Goal: Register for event/course

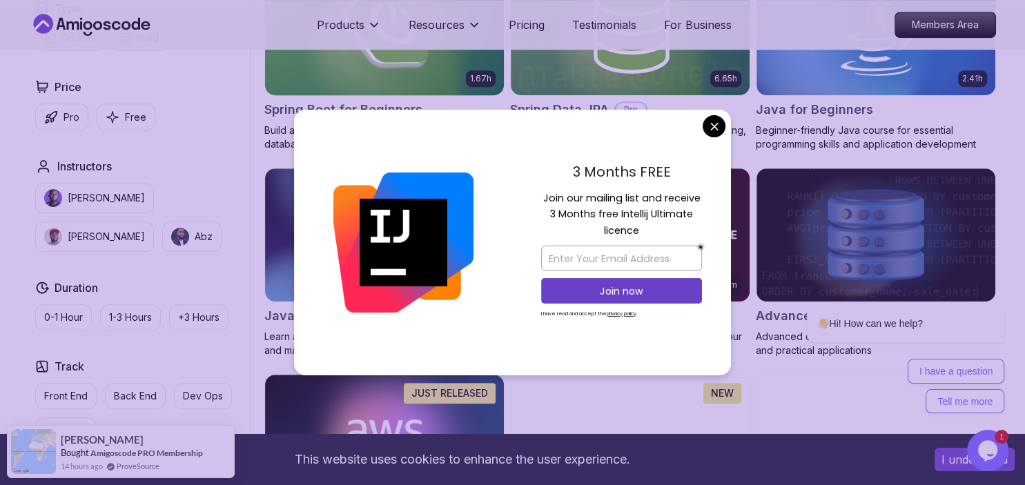
scroll to position [693, 0]
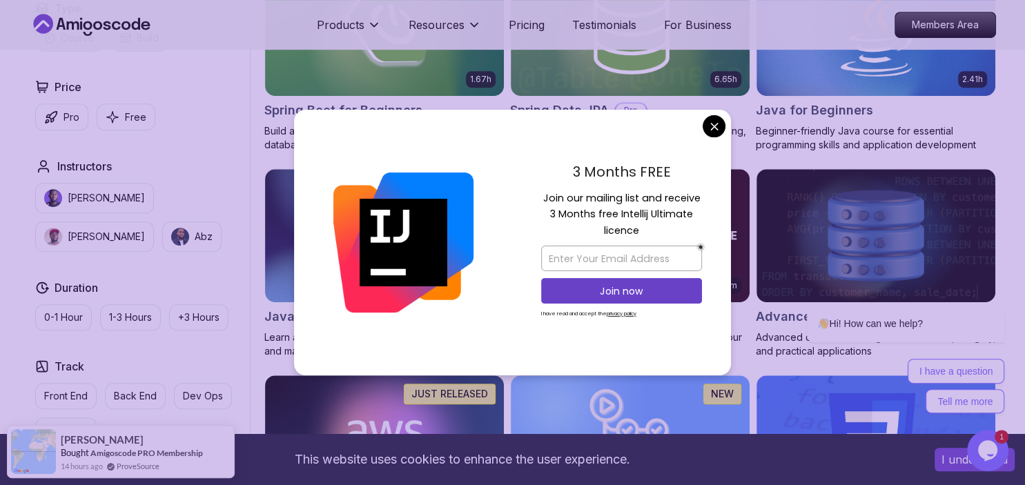
click at [708, 145] on div "3 Months FREE Join our mailing list and receive 3 Months free Intellij Ultimate…" at bounding box center [621, 243] width 219 height 266
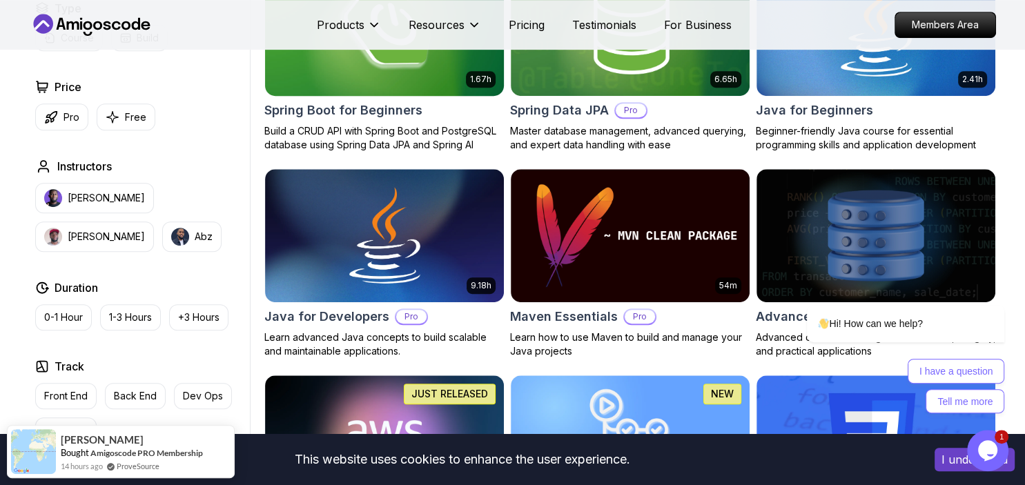
scroll to position [578, 0]
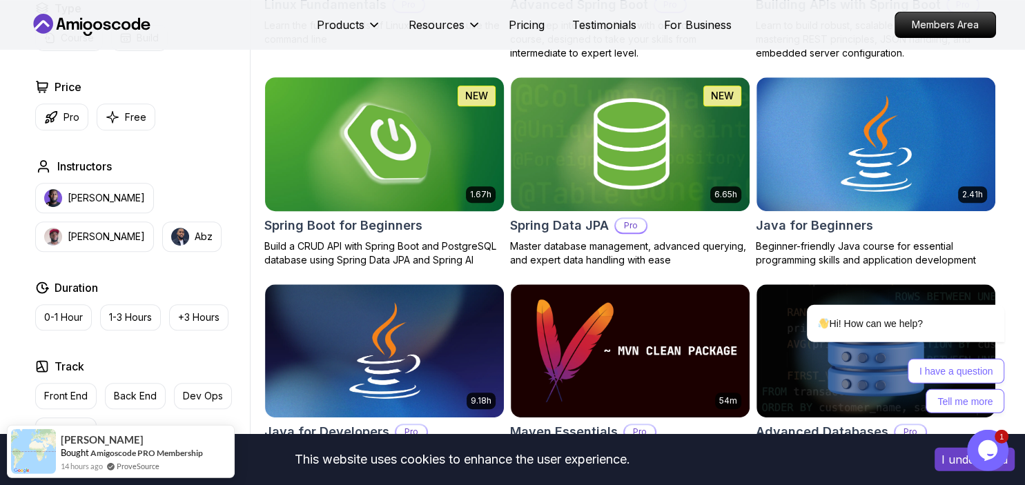
click at [332, 224] on h2 "Spring Boot for Beginners" at bounding box center [343, 225] width 158 height 19
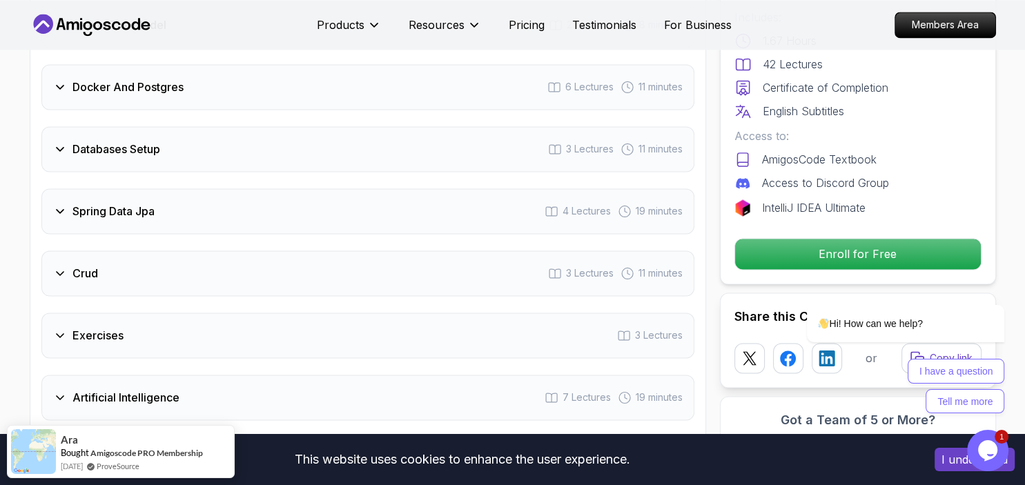
scroll to position [2180, 0]
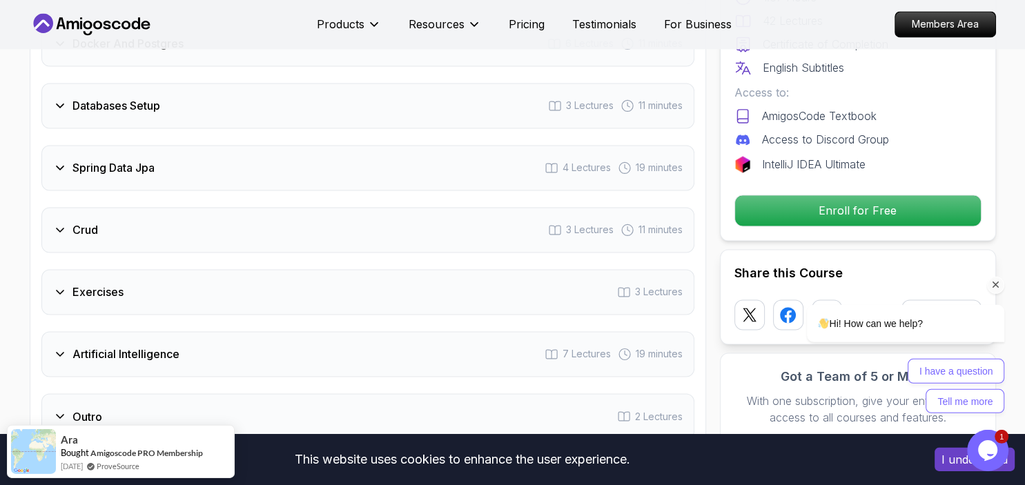
click at [826, 194] on div "Hi! How can we help? I have a question Tell me more" at bounding box center [887, 298] width 249 height 242
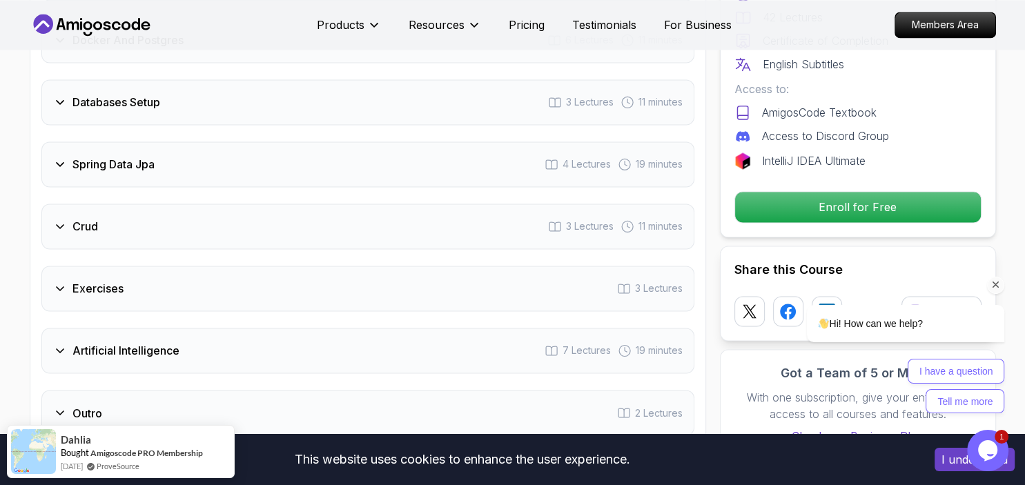
scroll to position [2182, 0]
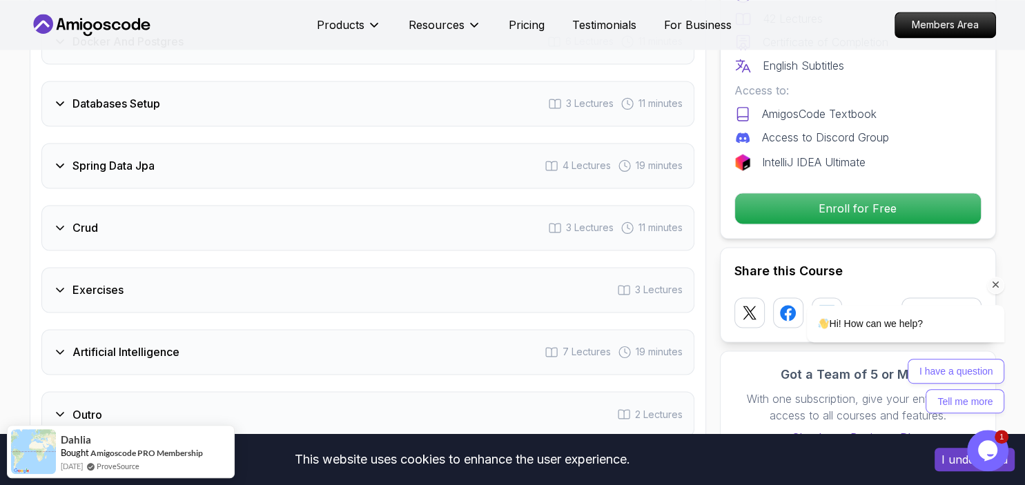
click at [827, 195] on div "Hi! How can we help? I have a question Tell me more" at bounding box center [887, 299] width 249 height 242
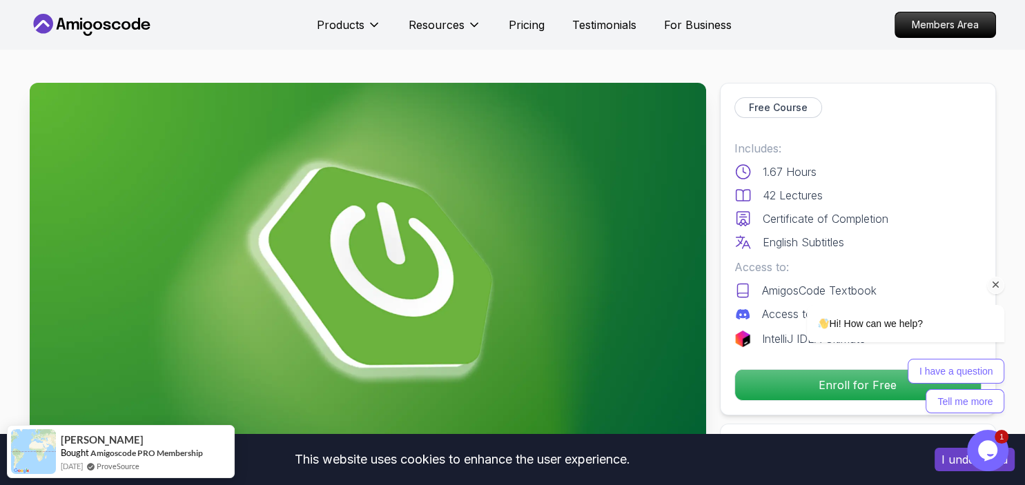
scroll to position [164, 0]
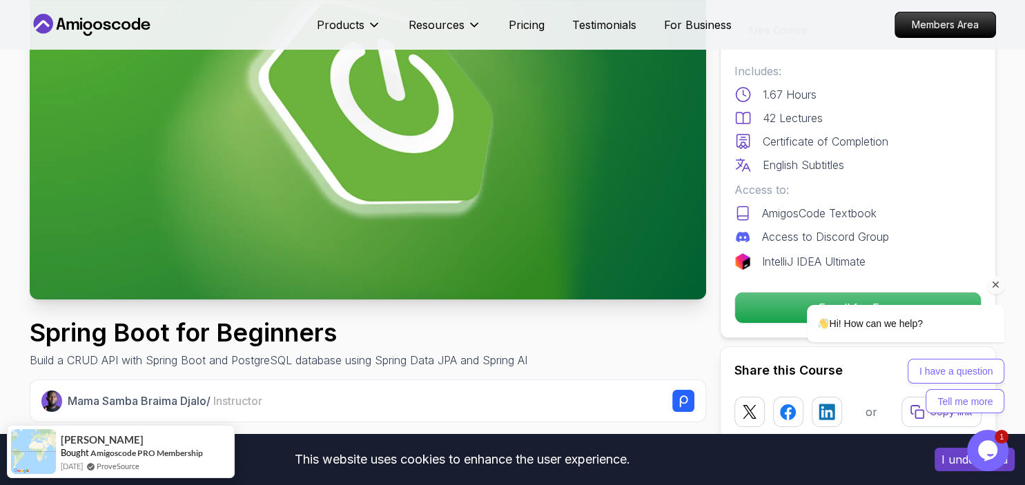
click at [777, 298] on div "Hi! How can we help? I have a question Tell me more" at bounding box center [888, 342] width 234 height 143
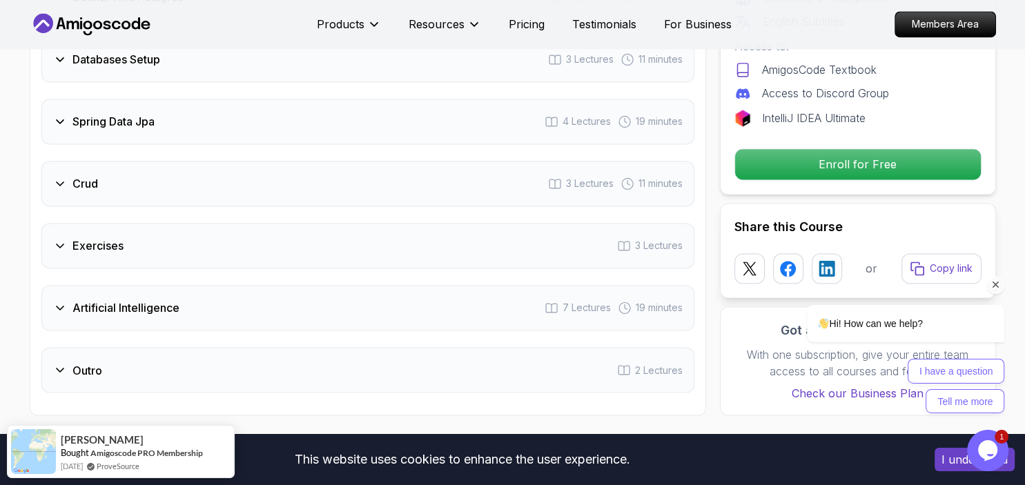
scroll to position [2224, 0]
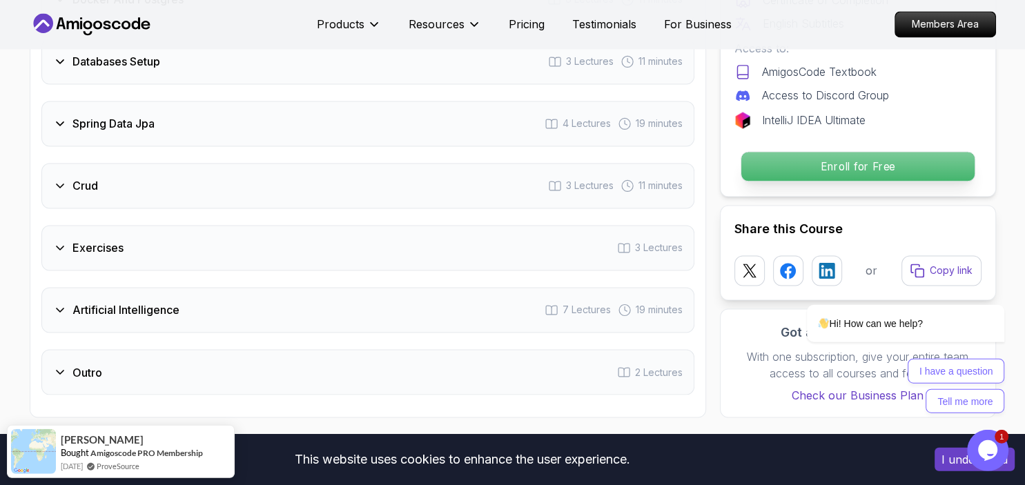
click at [866, 153] on p "Enroll for Free" at bounding box center [857, 167] width 233 height 29
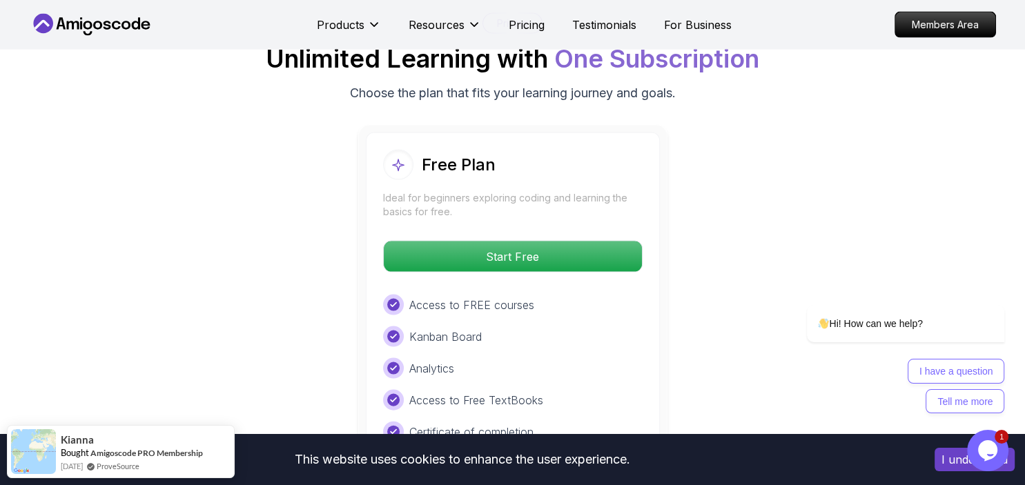
scroll to position [2822, 0]
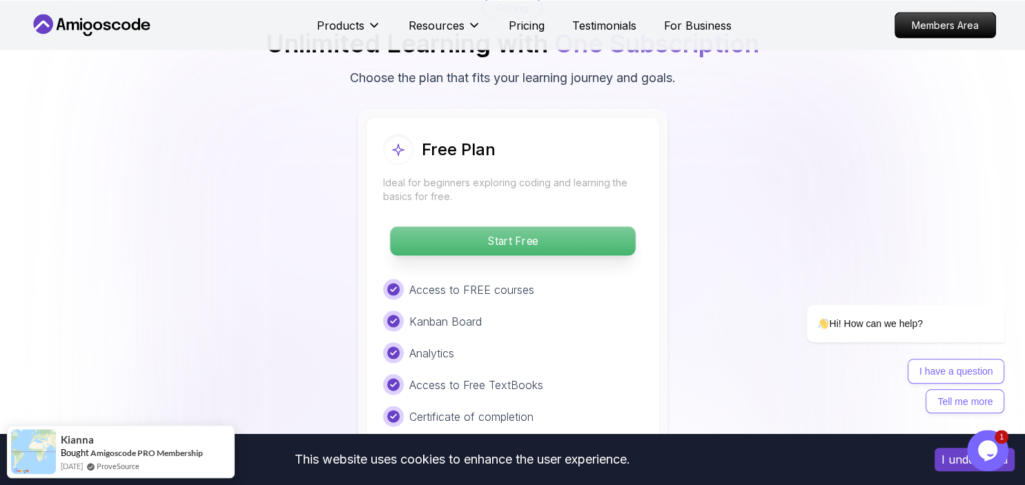
drag, startPoint x: 507, startPoint y: 241, endPoint x: 500, endPoint y: 220, distance: 21.8
click at [500, 220] on div "Free Plan Ideal for beginners exploring coding and learning the basics for free…" at bounding box center [513, 296] width 294 height 359
click at [500, 226] on p "Start Free" at bounding box center [512, 240] width 245 height 29
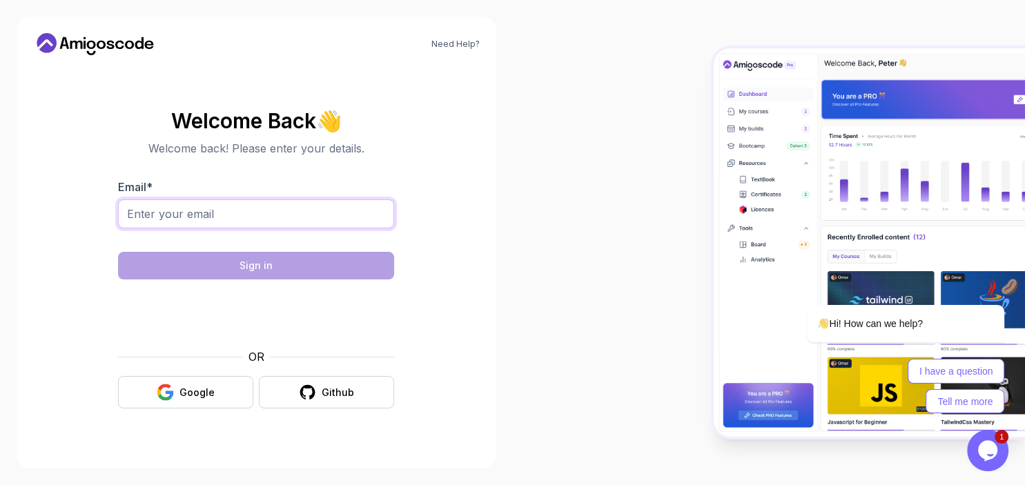
click at [263, 205] on input "Email *" at bounding box center [256, 214] width 276 height 29
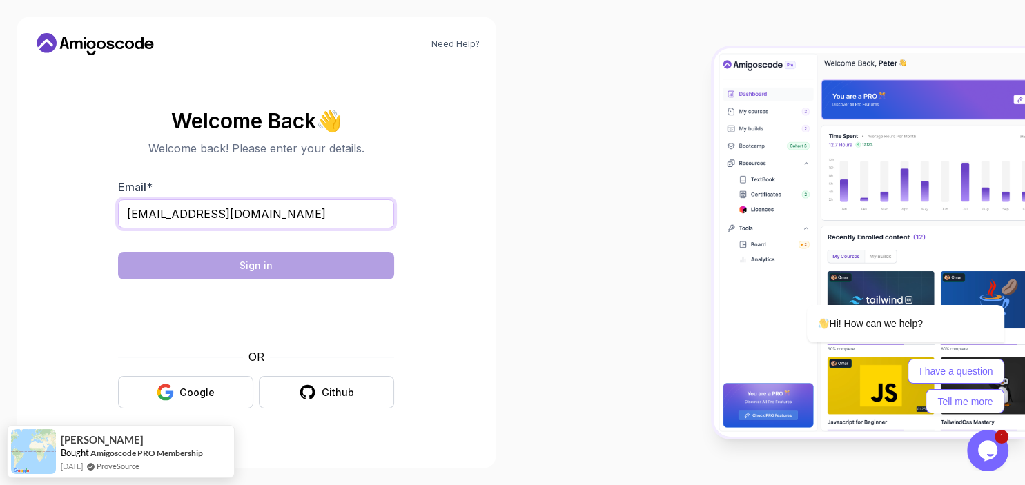
type input "[EMAIL_ADDRESS][DOMAIN_NAME]"
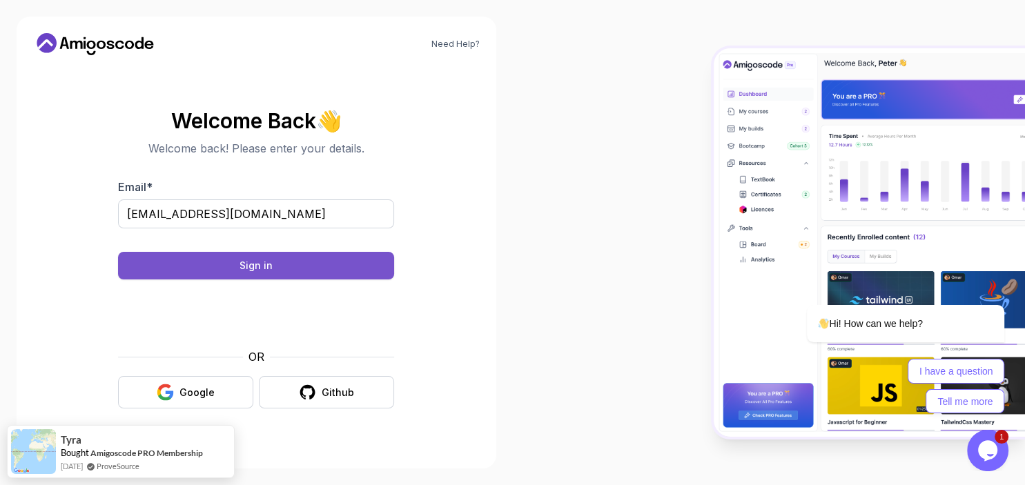
click at [321, 258] on button "Sign in" at bounding box center [256, 266] width 276 height 28
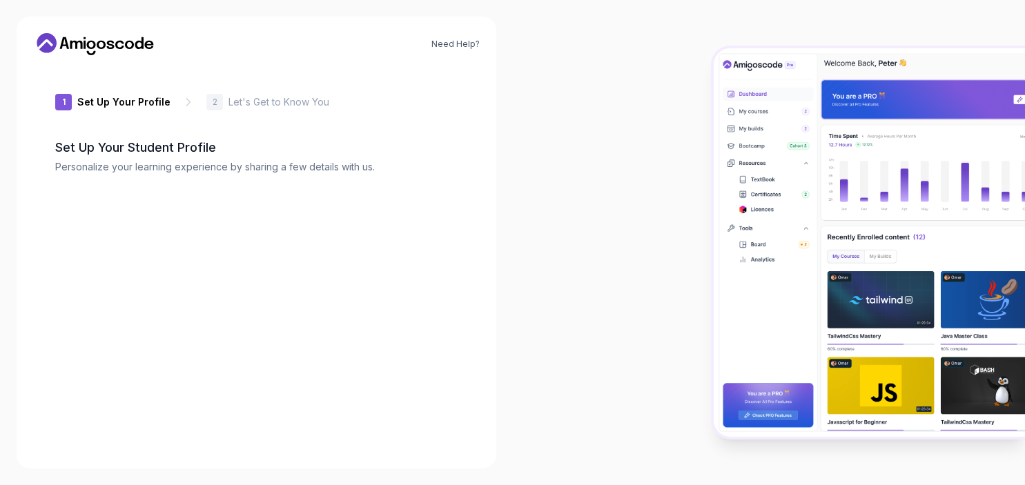
type input "eagerdeerd64e9"
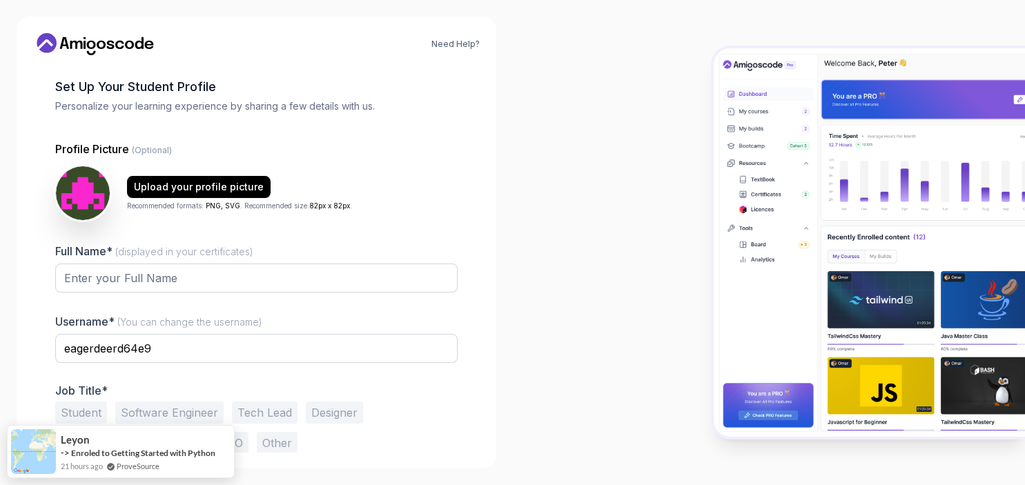
scroll to position [64, 0]
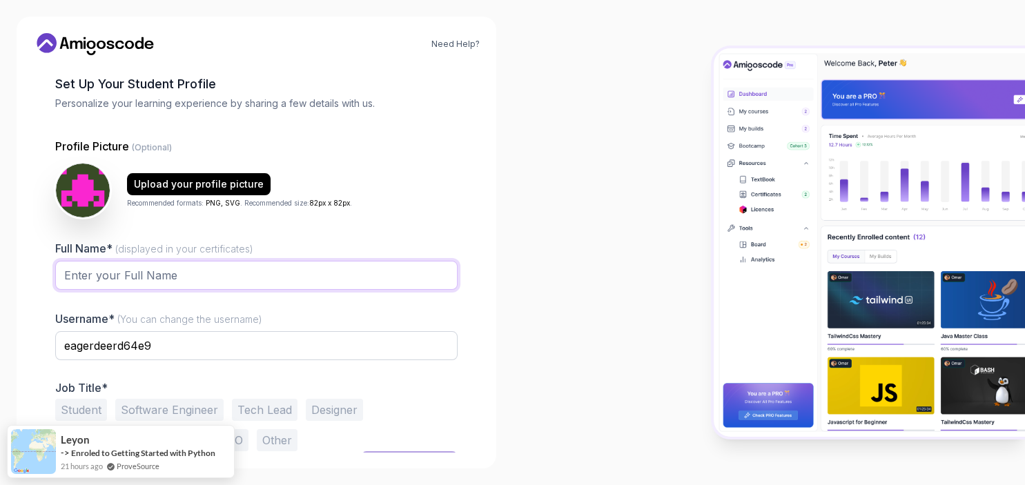
click at [300, 270] on input "Full Name* (displayed in your certificates)" at bounding box center [256, 275] width 403 height 29
type input "Kabilesh"
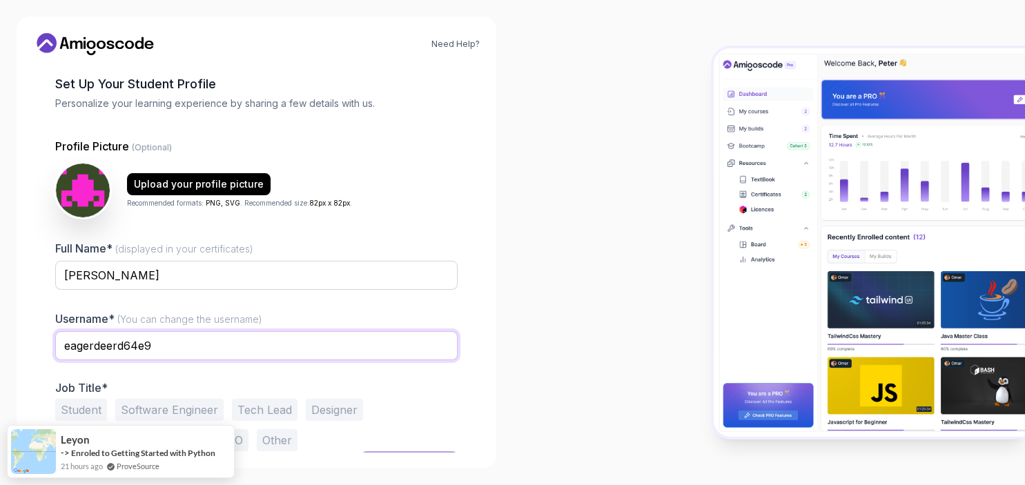
click at [162, 345] on input "eagerdeerd64e9" at bounding box center [256, 345] width 403 height 29
type input "e"
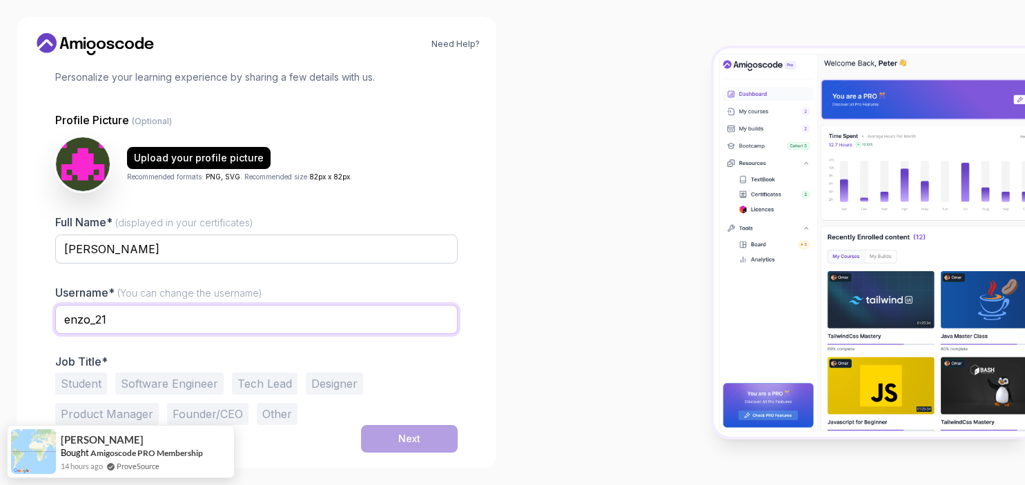
type input "enzo_21"
click at [86, 385] on button "Student" at bounding box center [81, 384] width 52 height 22
click at [217, 380] on button "Software Engineer" at bounding box center [169, 384] width 108 height 22
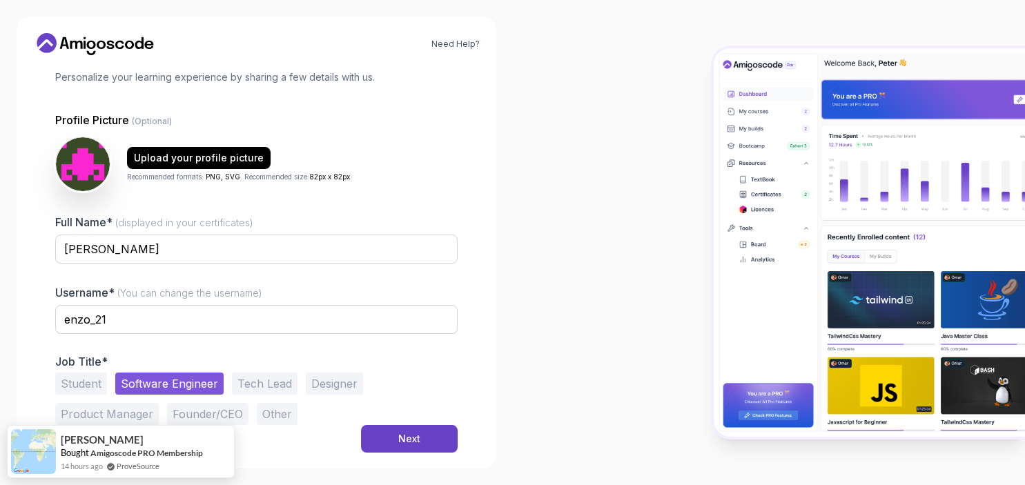
click at [87, 376] on button "Student" at bounding box center [81, 384] width 52 height 22
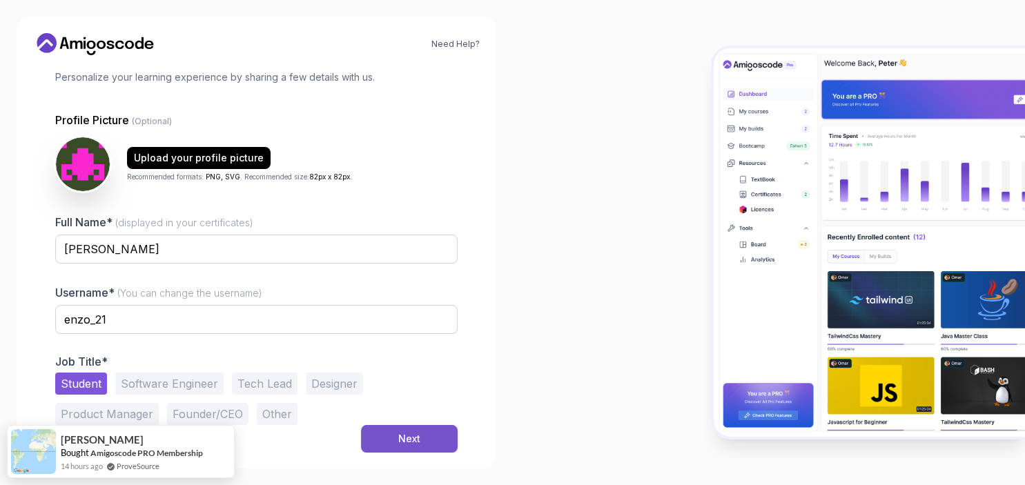
click at [408, 438] on div "Next" at bounding box center [409, 439] width 22 height 14
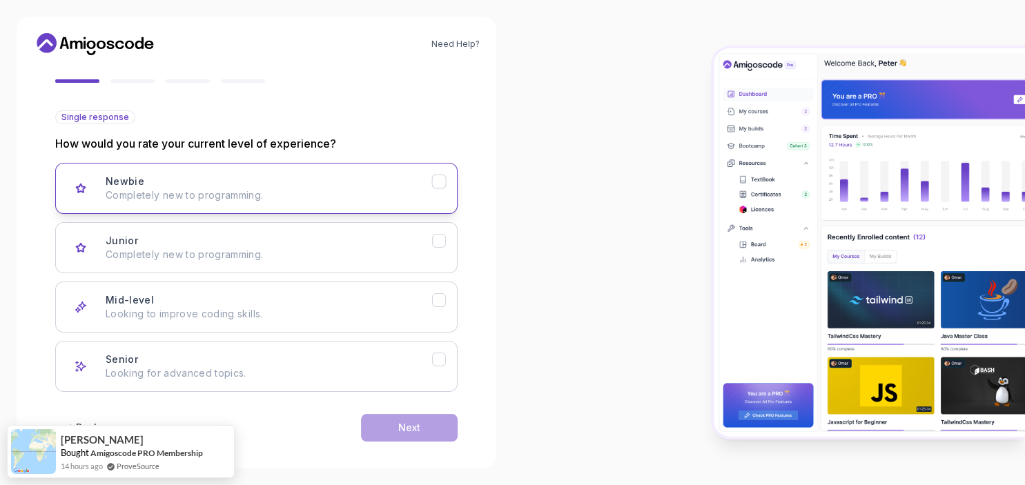
scroll to position [133, 0]
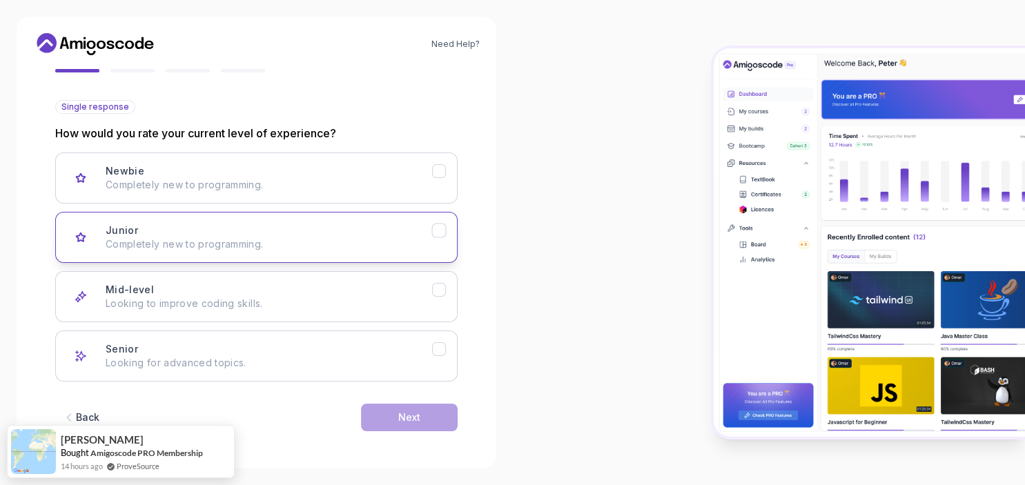
click at [286, 231] on div "Junior Completely new to programming." at bounding box center [269, 238] width 327 height 28
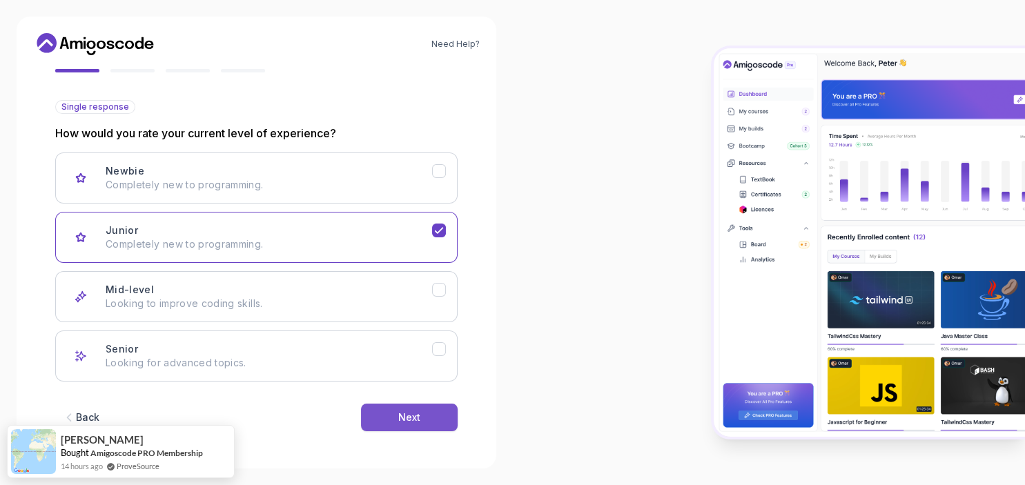
click at [385, 412] on button "Next" at bounding box center [409, 418] width 97 height 28
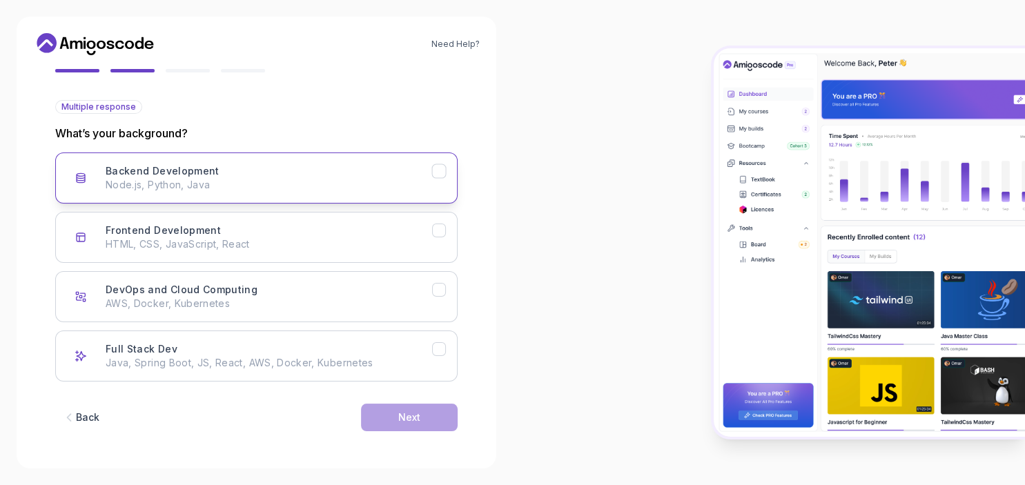
click at [278, 190] on p "Node.js, Python, Java" at bounding box center [269, 185] width 327 height 14
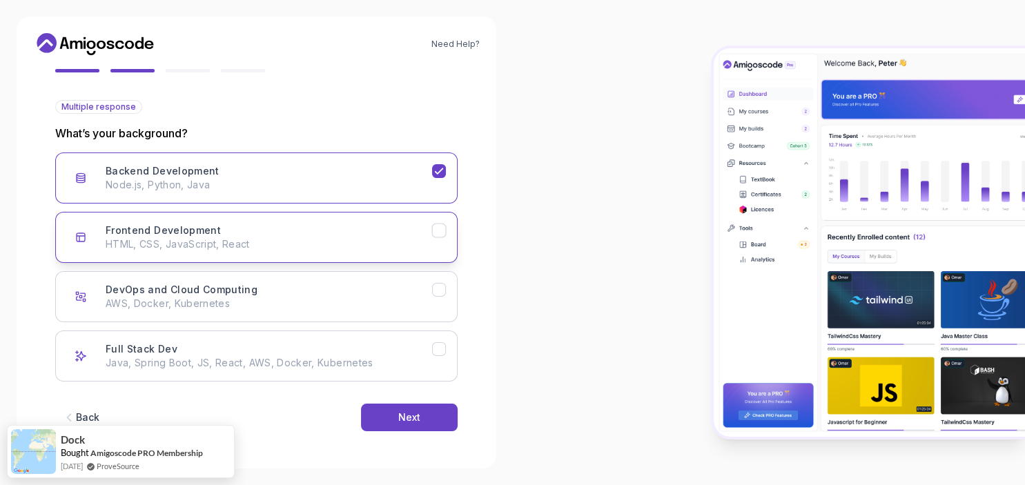
click at [305, 241] on p "HTML, CSS, JavaScript, React" at bounding box center [269, 244] width 327 height 14
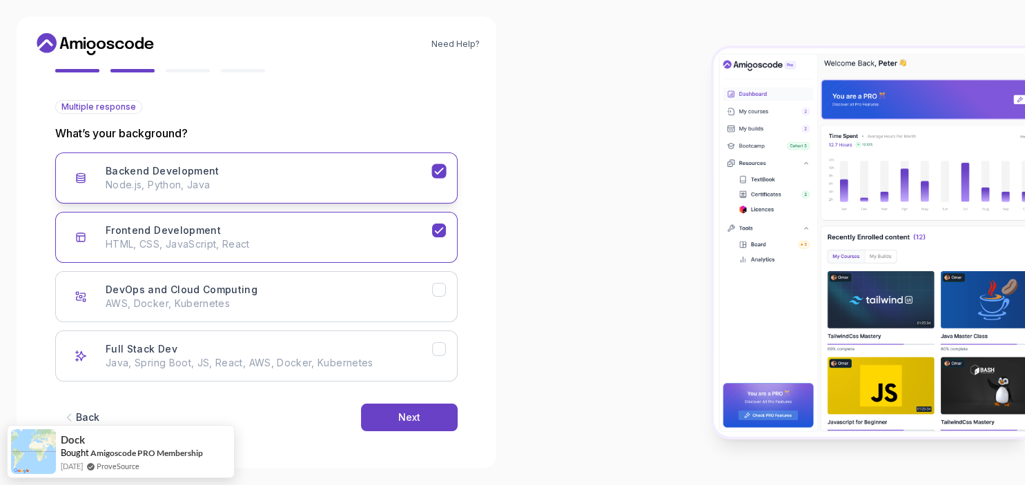
click at [324, 187] on p "Node.js, Python, Java" at bounding box center [269, 185] width 327 height 14
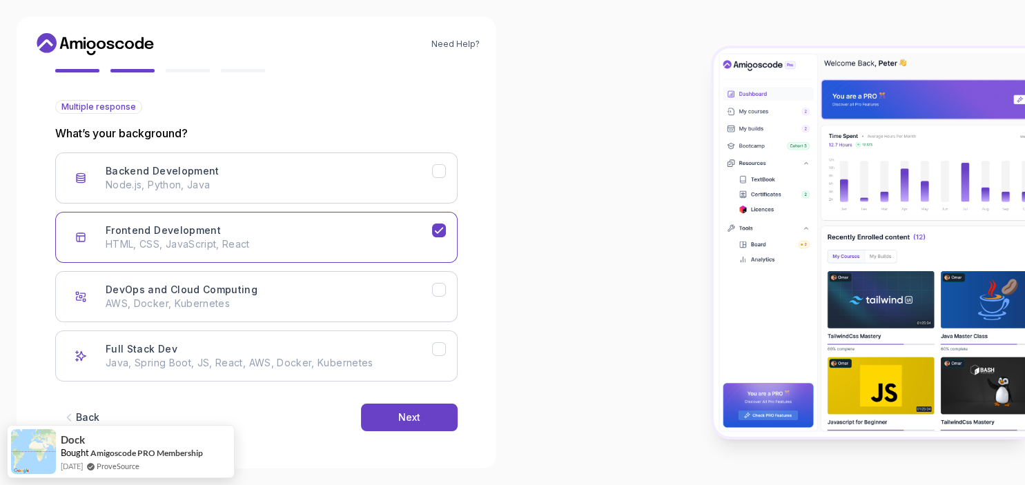
click at [85, 411] on div "Back" at bounding box center [87, 418] width 23 height 14
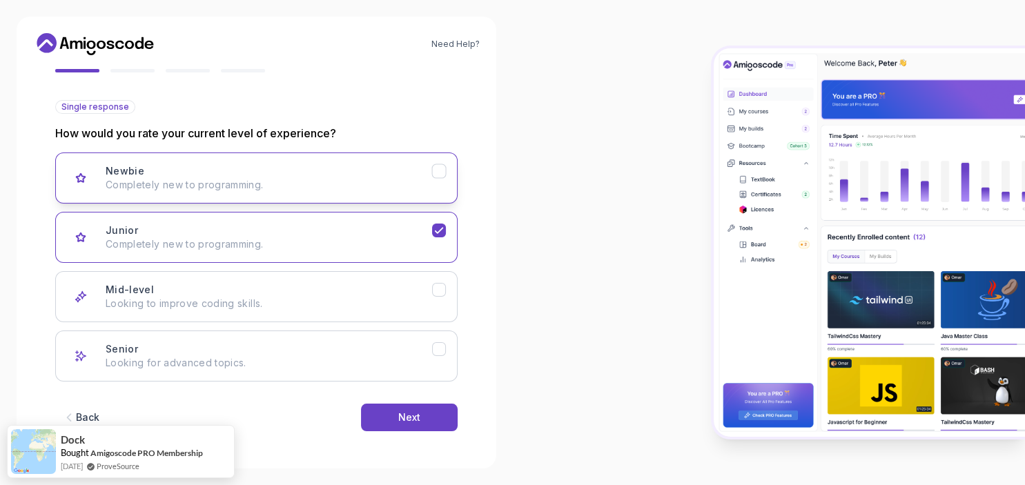
click at [312, 186] on p "Completely new to programming." at bounding box center [269, 185] width 327 height 14
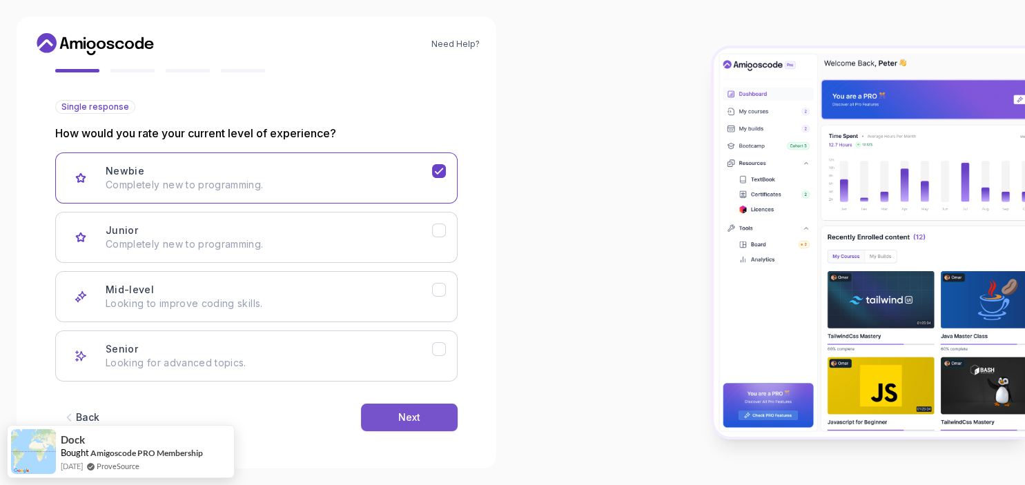
click at [402, 418] on div "Next" at bounding box center [409, 418] width 22 height 14
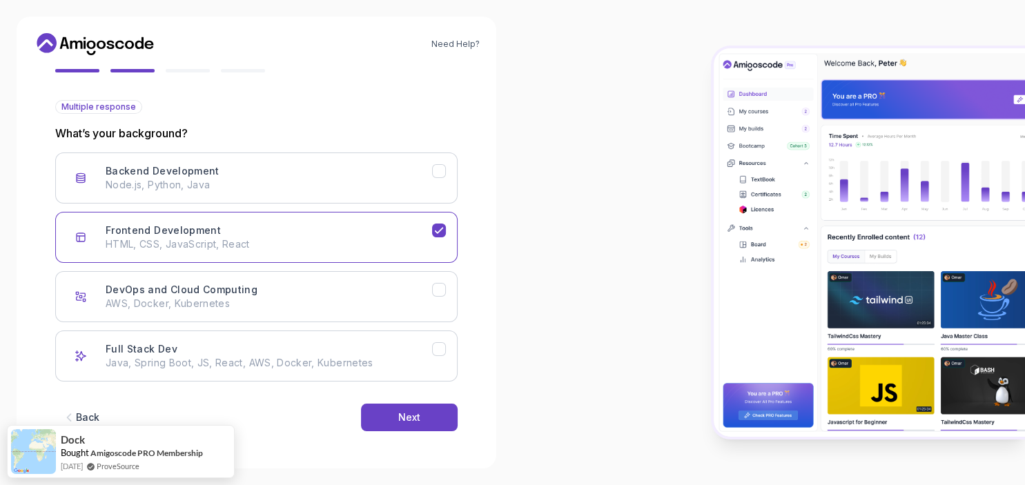
click at [80, 414] on div "Back" at bounding box center [87, 418] width 23 height 14
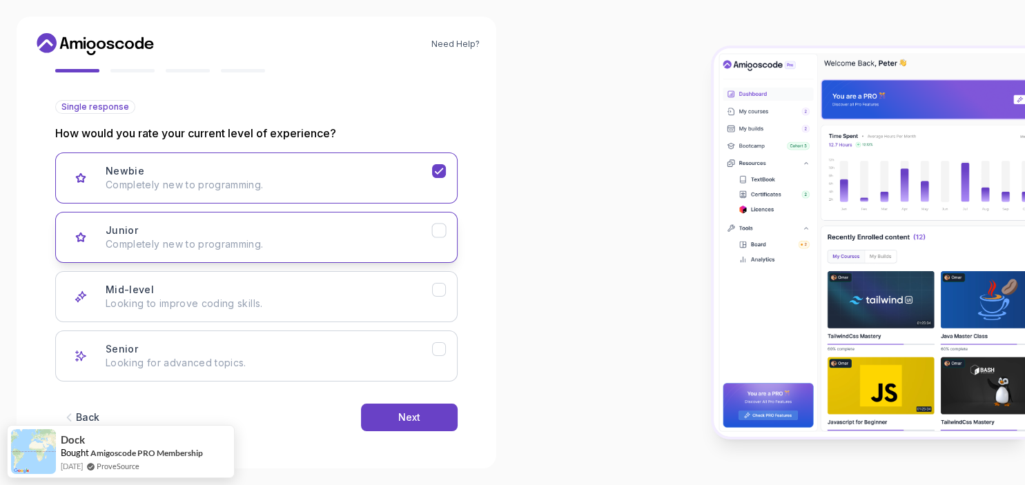
click at [258, 250] on p "Completely new to programming." at bounding box center [269, 244] width 327 height 14
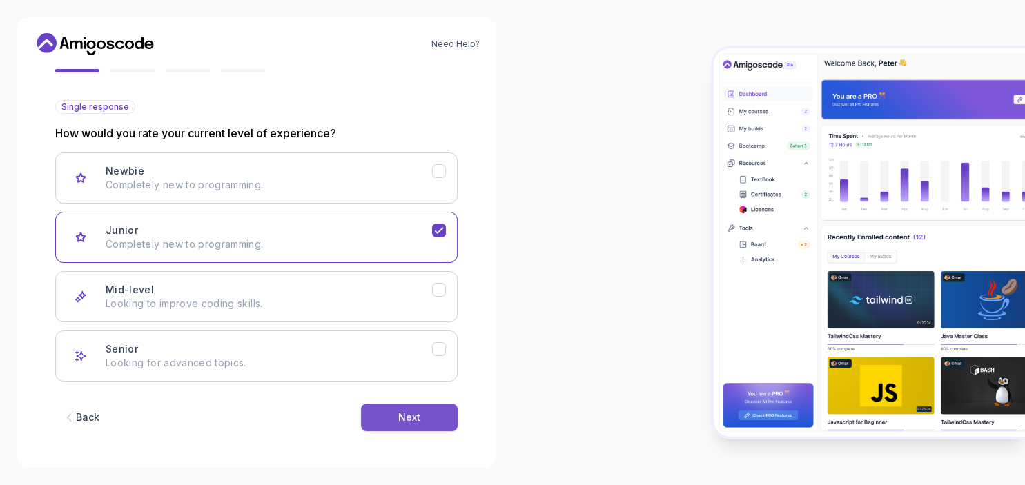
click at [425, 417] on button "Next" at bounding box center [409, 418] width 97 height 28
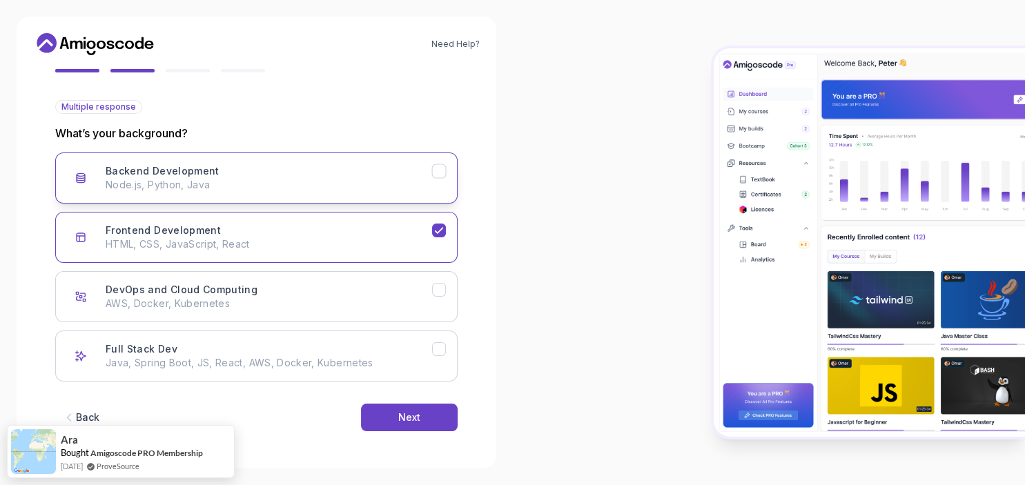
click at [336, 193] on button "Backend Development Node.js, Python, Java" at bounding box center [256, 178] width 403 height 51
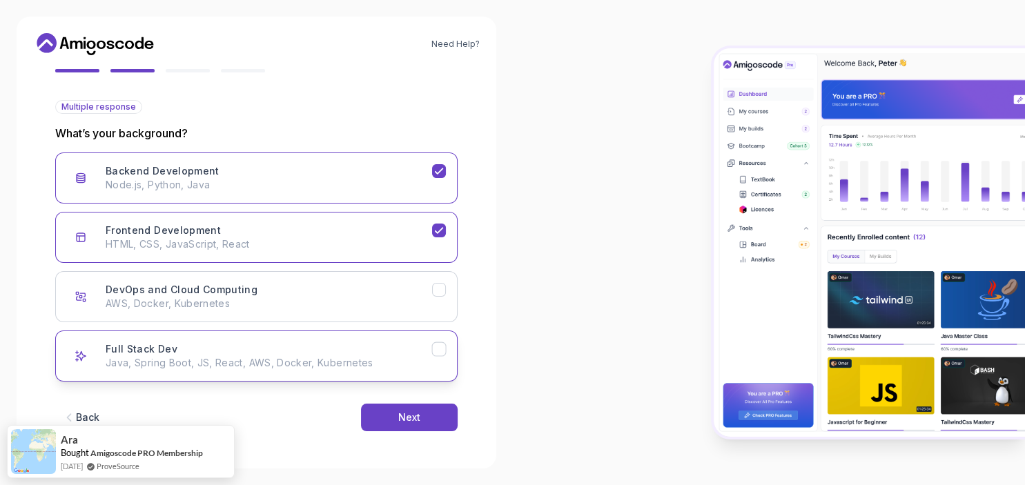
click at [366, 347] on div "Full Stack Dev Java, Spring Boot, JS, React, AWS, Docker, Kubernetes" at bounding box center [269, 356] width 327 height 28
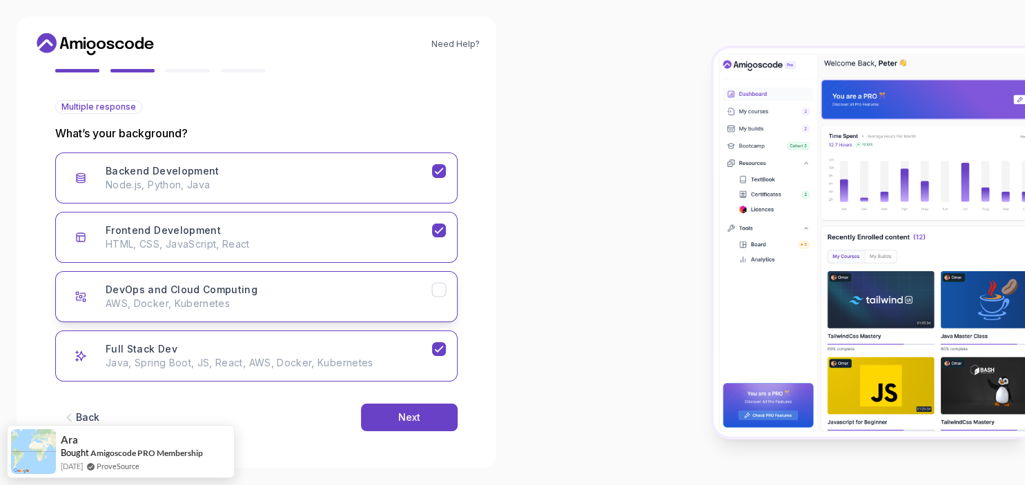
click at [377, 298] on p "AWS, Docker, Kubernetes" at bounding box center [269, 304] width 327 height 14
click at [409, 412] on div "Next" at bounding box center [409, 418] width 22 height 14
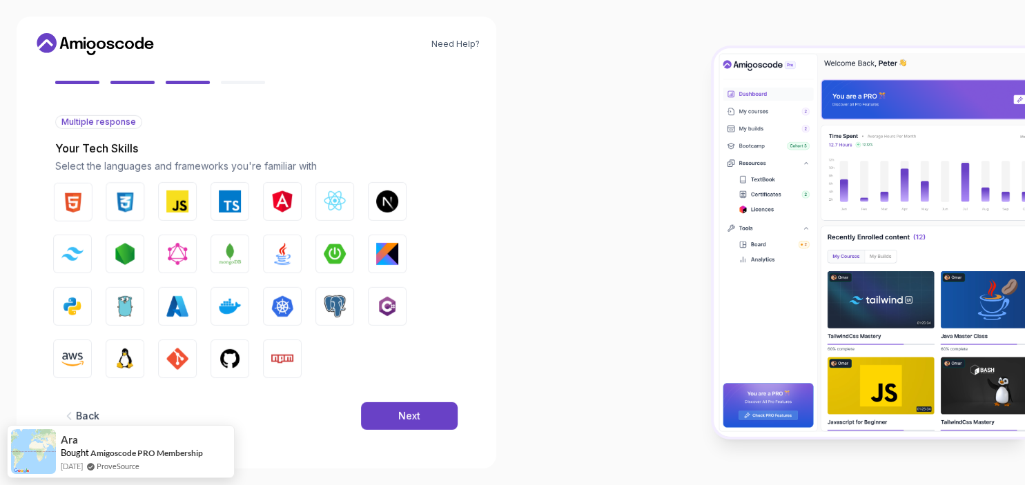
scroll to position [117, 0]
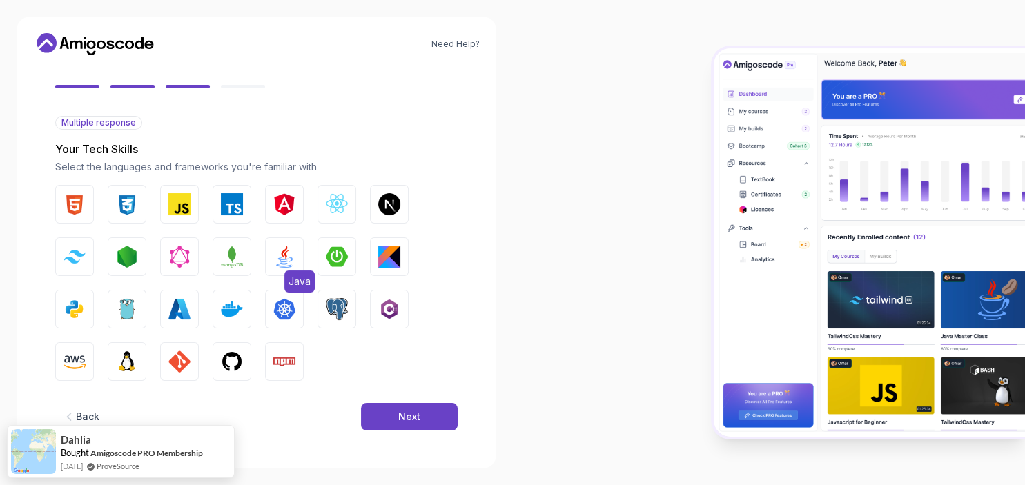
click at [291, 258] on img "button" at bounding box center [284, 257] width 22 height 22
click at [67, 195] on img "button" at bounding box center [75, 204] width 22 height 22
click at [117, 197] on img "button" at bounding box center [127, 204] width 22 height 22
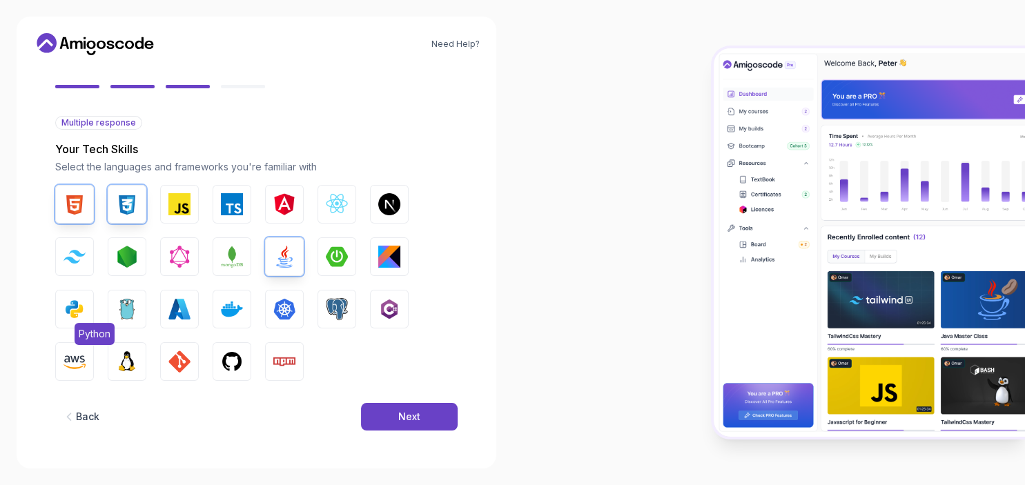
click at [87, 312] on button "Python" at bounding box center [74, 309] width 39 height 39
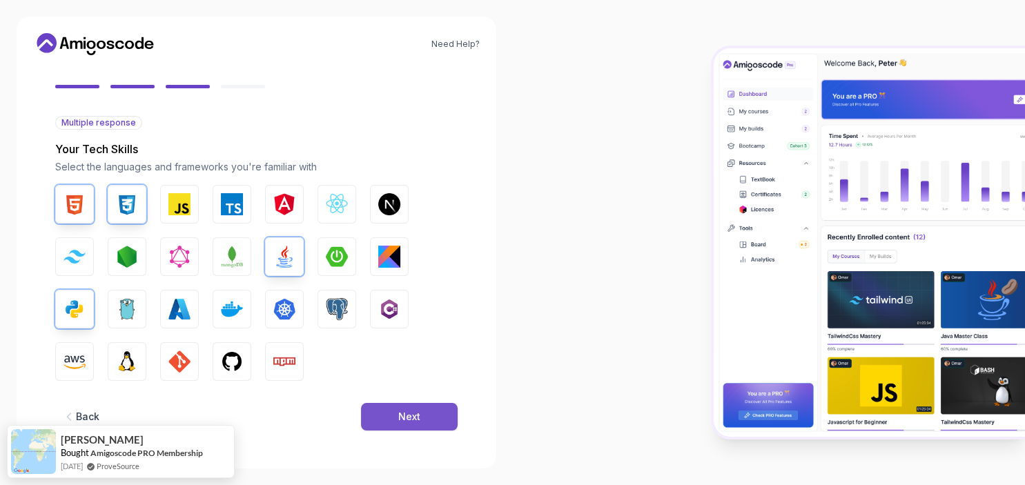
click at [385, 407] on button "Next" at bounding box center [409, 417] width 97 height 28
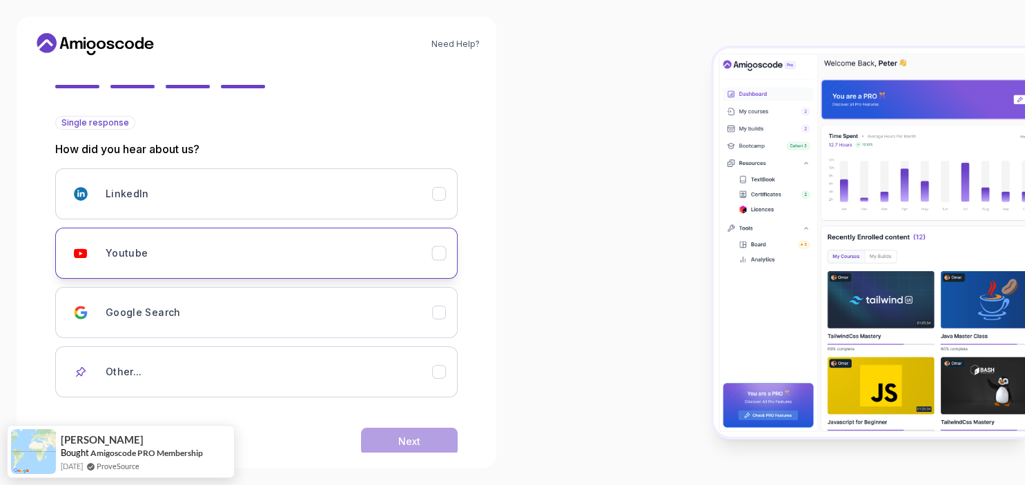
click at [382, 264] on div "Youtube" at bounding box center [269, 254] width 327 height 28
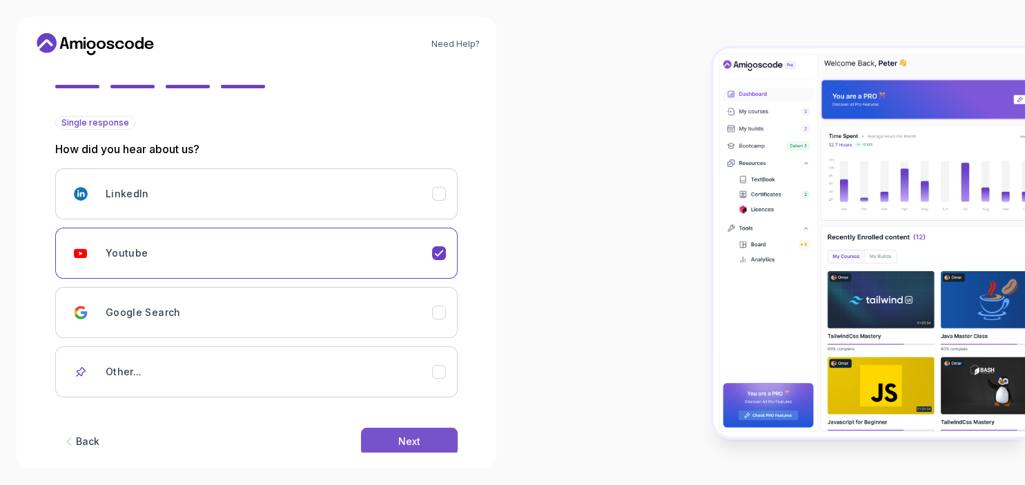
click at [414, 441] on div "Next" at bounding box center [409, 442] width 22 height 14
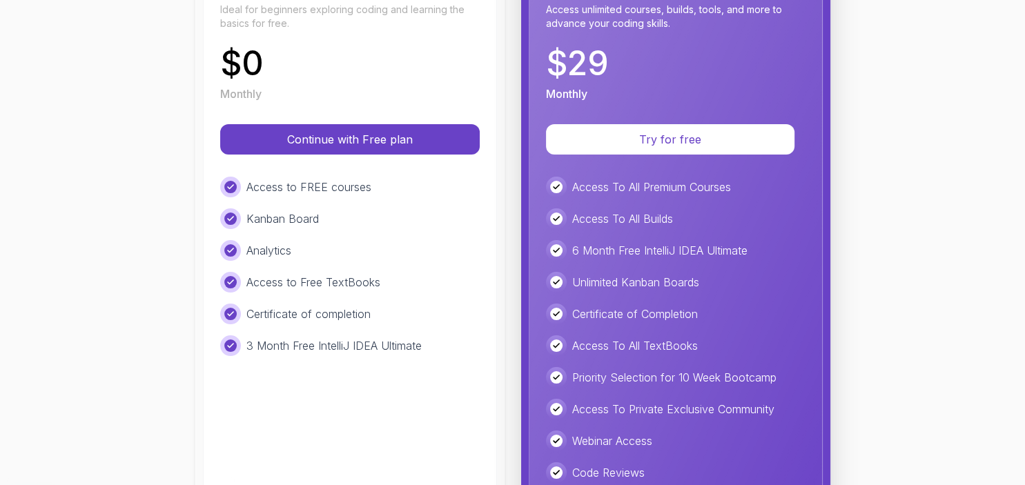
scroll to position [235, 0]
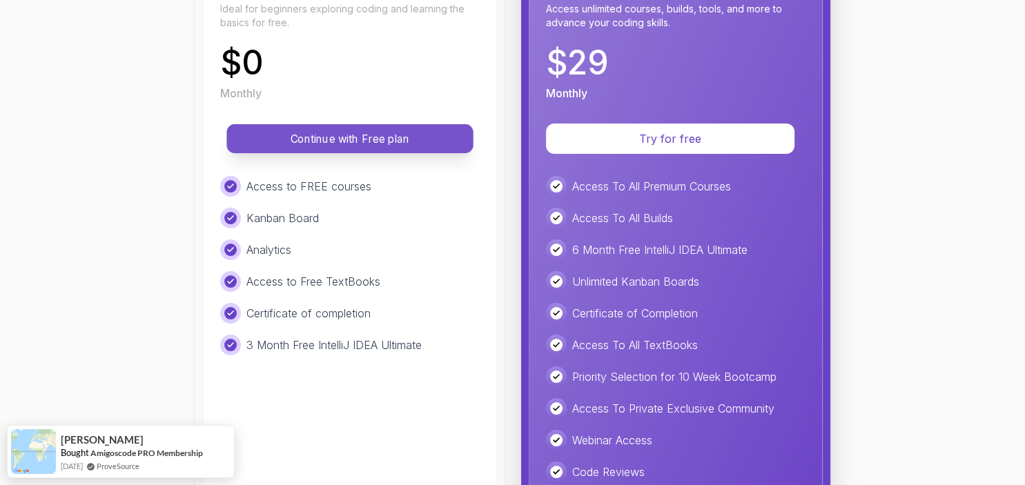
click at [349, 144] on p "Continue with Free plan" at bounding box center [349, 139] width 215 height 16
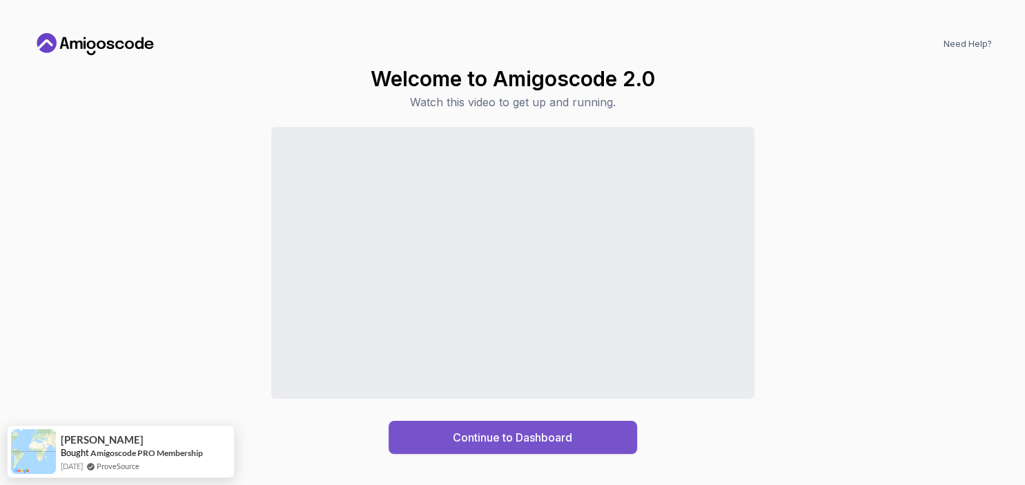
click at [501, 440] on div "Continue to Dashboard" at bounding box center [512, 437] width 119 height 17
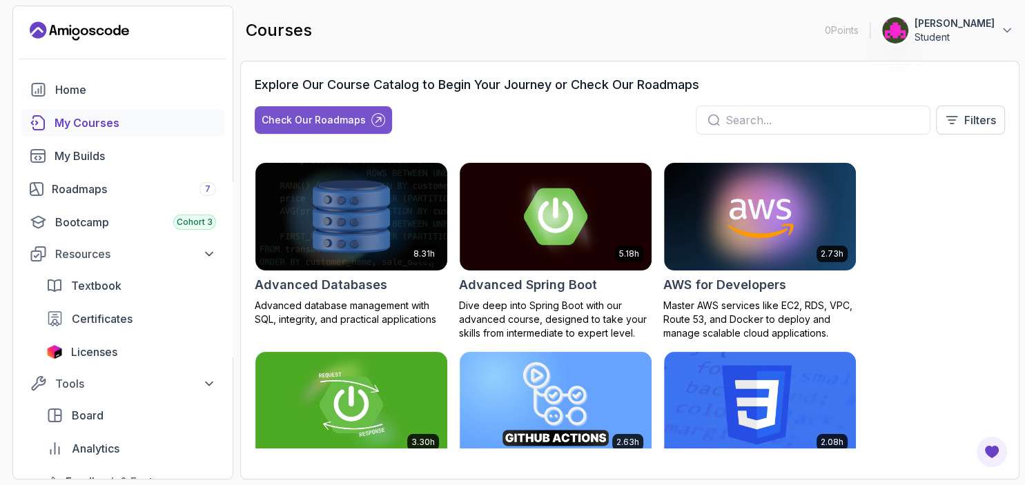
click at [357, 108] on button "Check Our Roadmaps" at bounding box center [323, 120] width 137 height 28
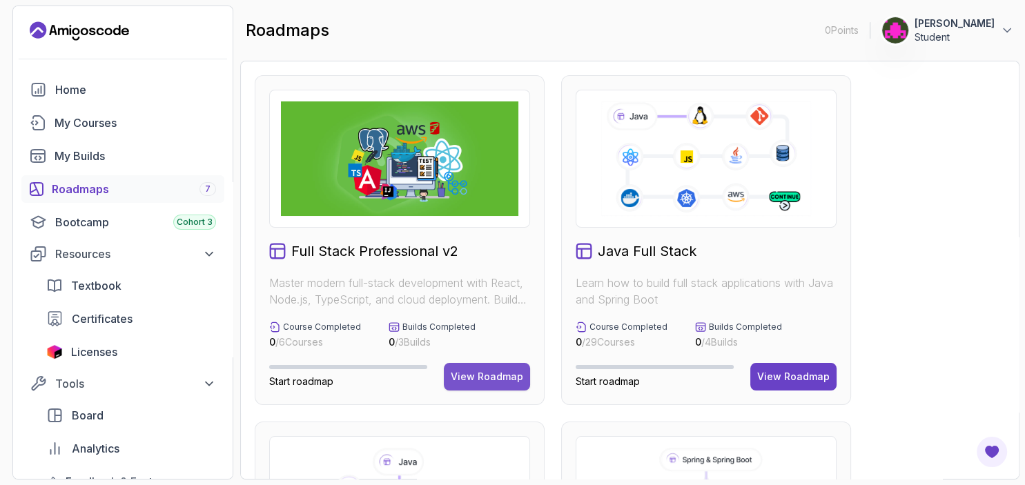
click at [499, 375] on div "View Roadmap" at bounding box center [487, 377] width 72 height 14
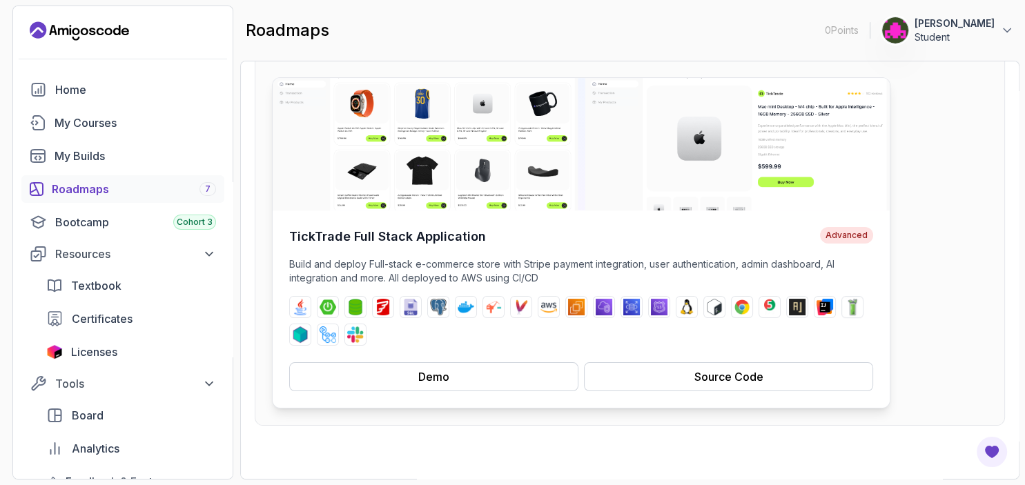
scroll to position [147, 0]
click at [645, 372] on button "Source Code" at bounding box center [728, 376] width 289 height 29
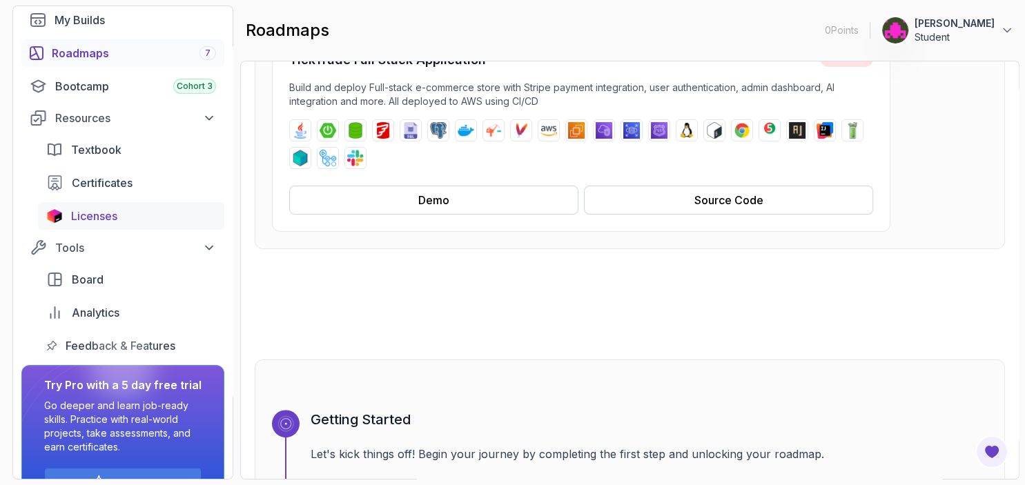
scroll to position [0, 0]
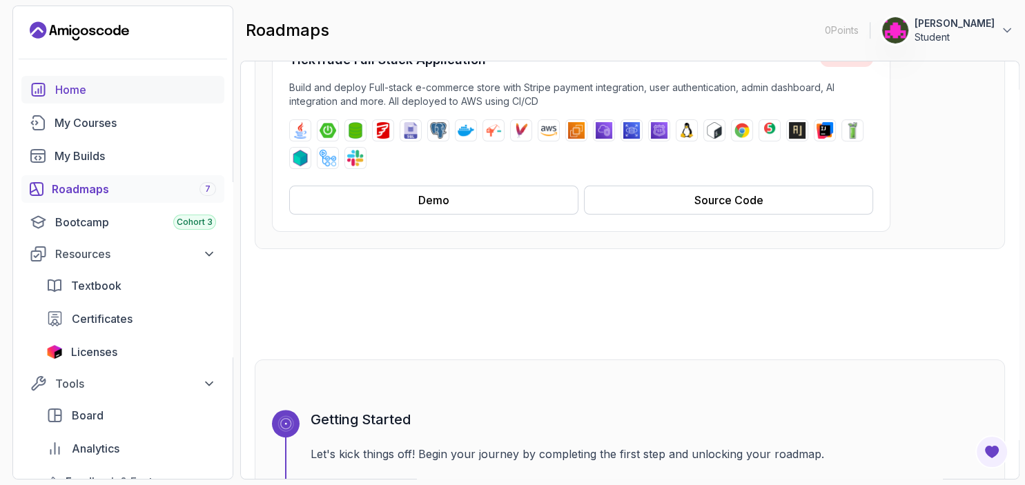
click at [107, 86] on div "Home" at bounding box center [135, 89] width 161 height 17
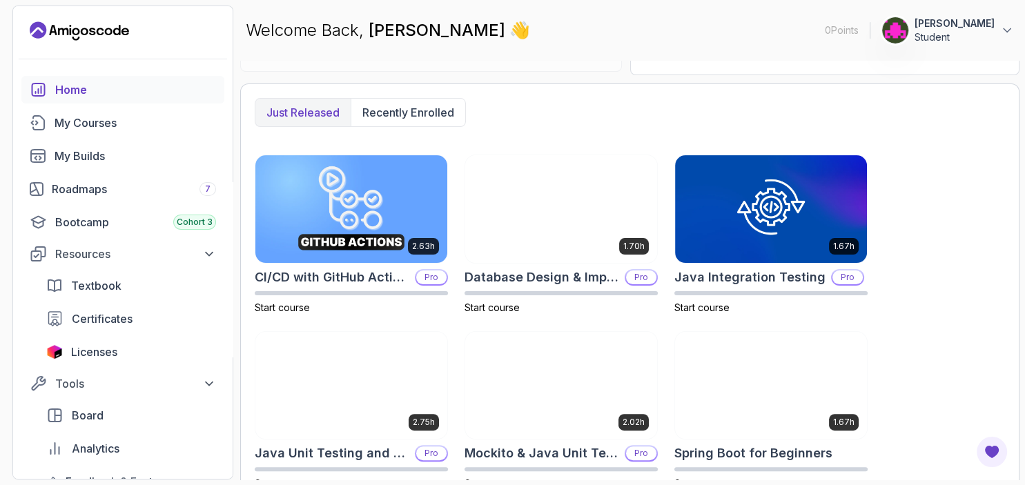
scroll to position [338, 0]
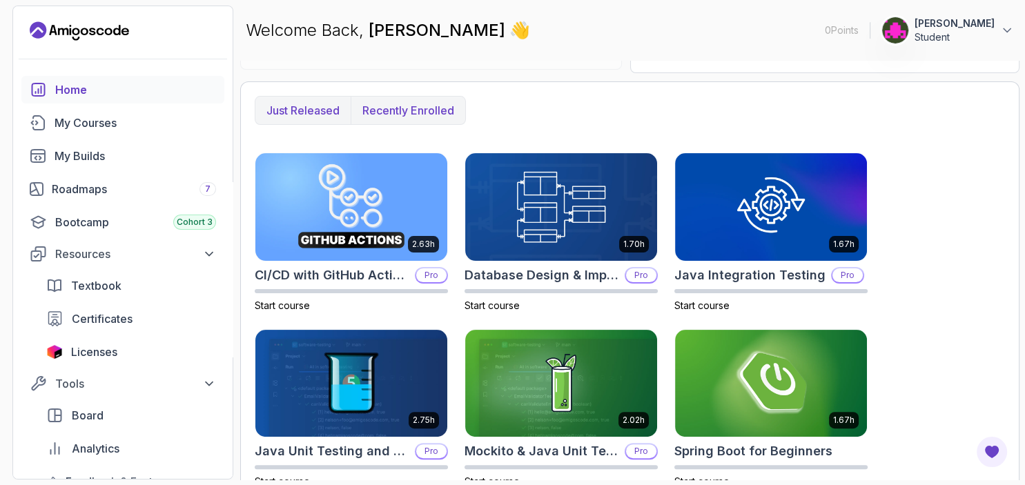
click at [397, 110] on p "Recently enrolled" at bounding box center [408, 110] width 92 height 17
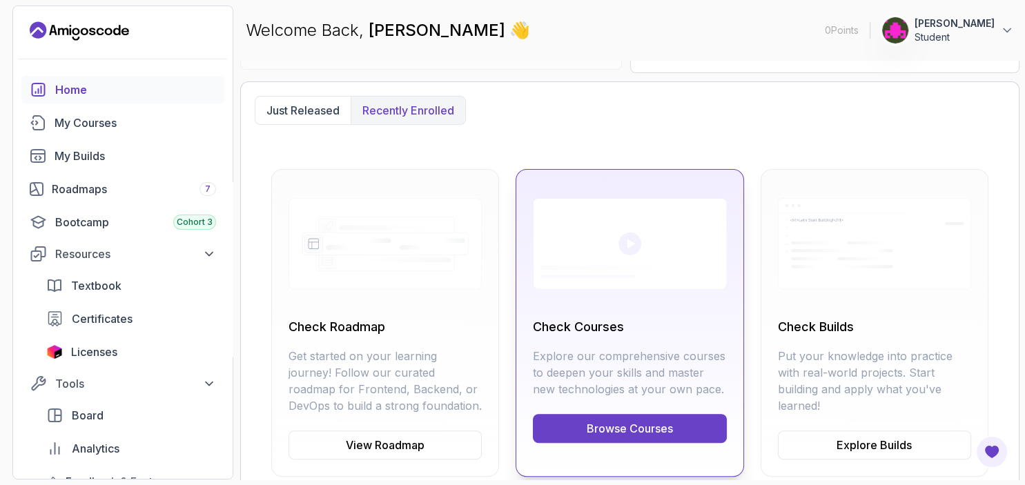
scroll to position [365, 0]
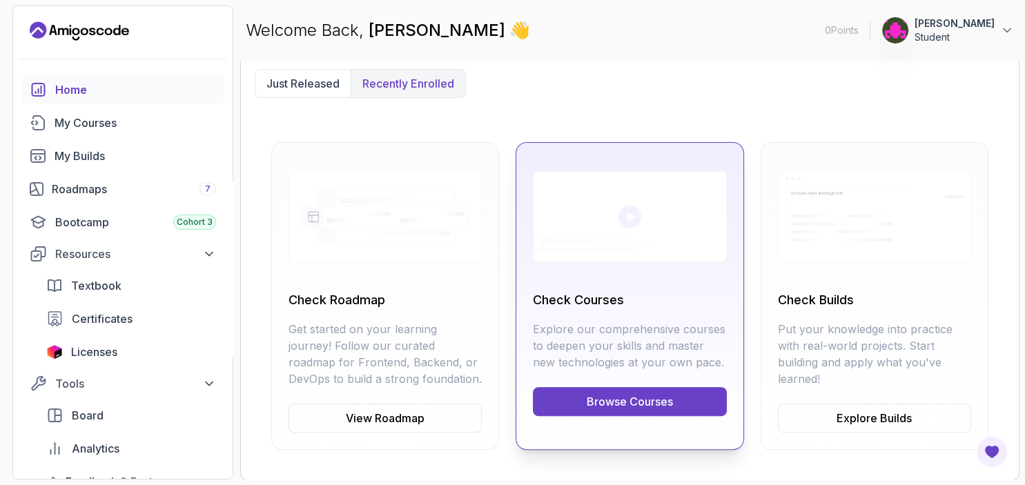
click at [614, 397] on link "Browse Courses" at bounding box center [629, 401] width 193 height 29
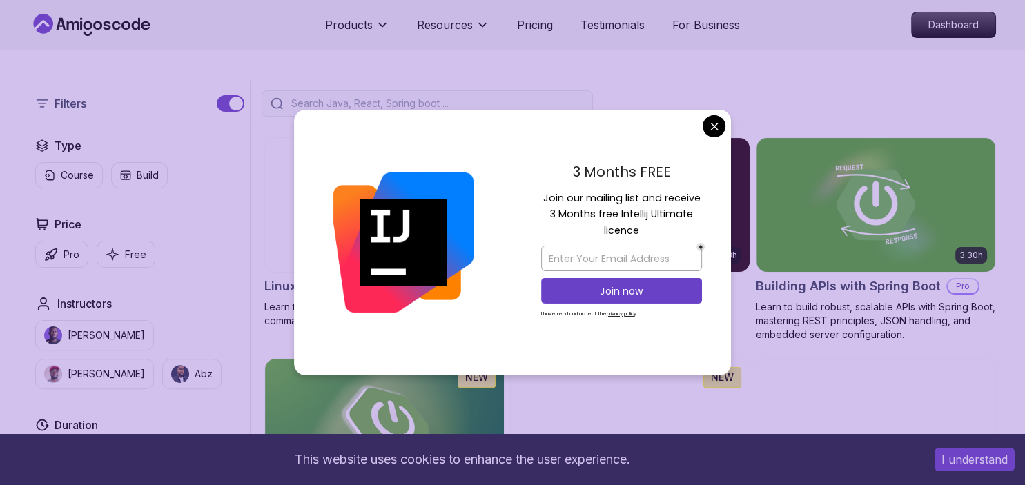
scroll to position [299, 0]
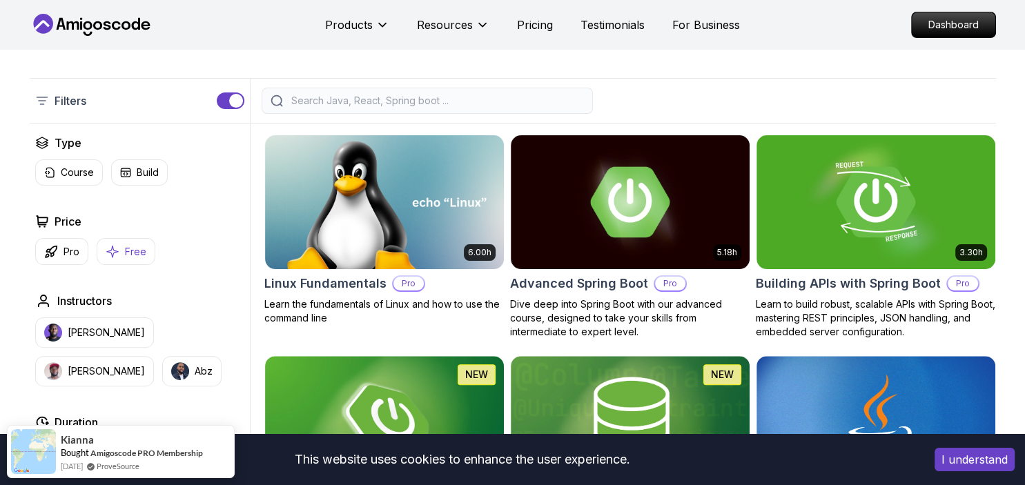
click at [126, 255] on p "Free" at bounding box center [135, 252] width 21 height 14
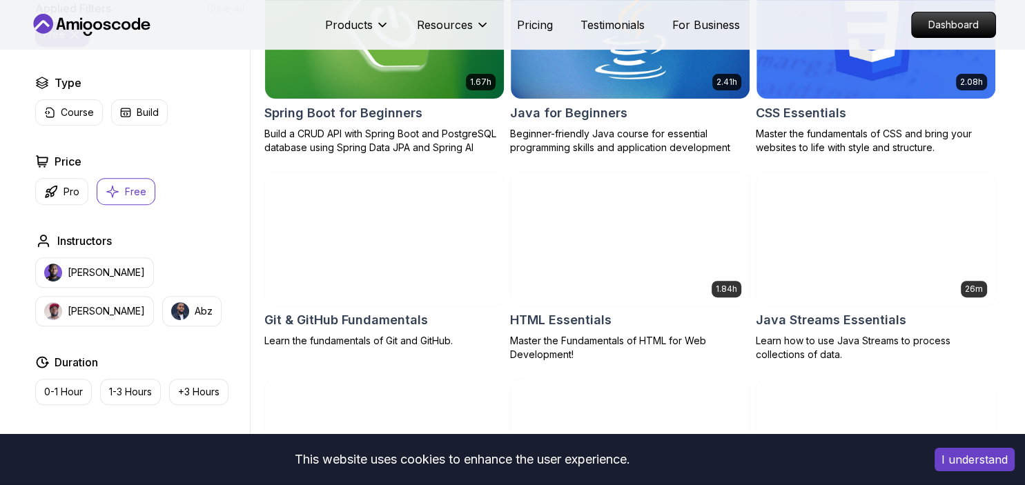
scroll to position [428, 0]
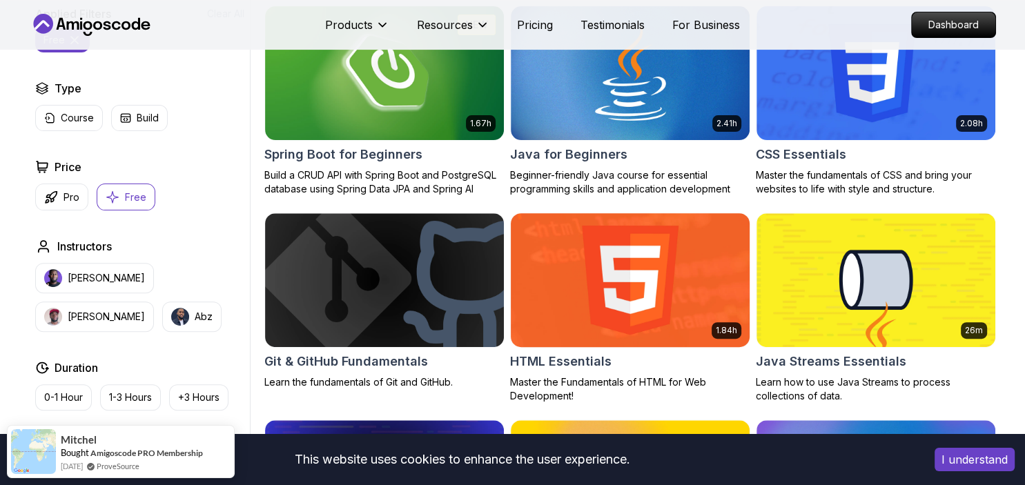
click at [559, 358] on h2 "HTML Essentials" at bounding box center [560, 361] width 101 height 19
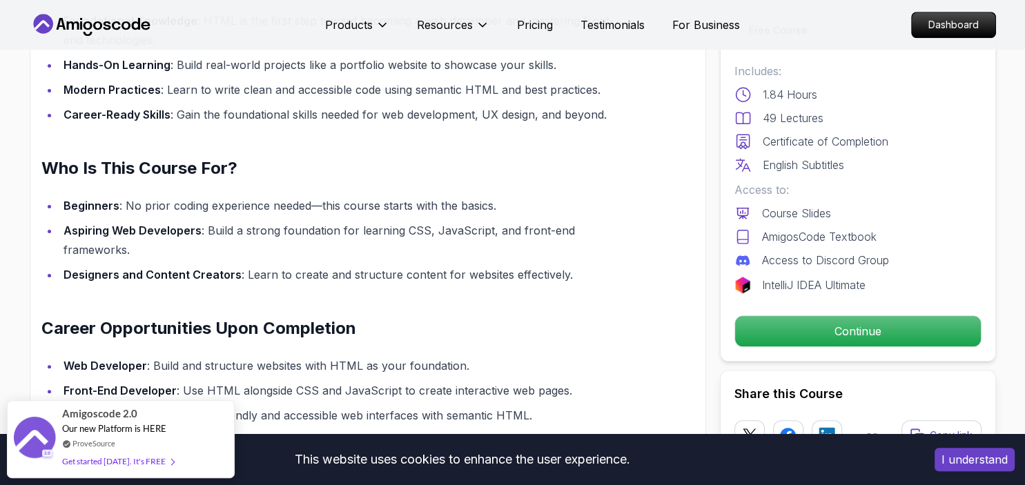
scroll to position [1156, 0]
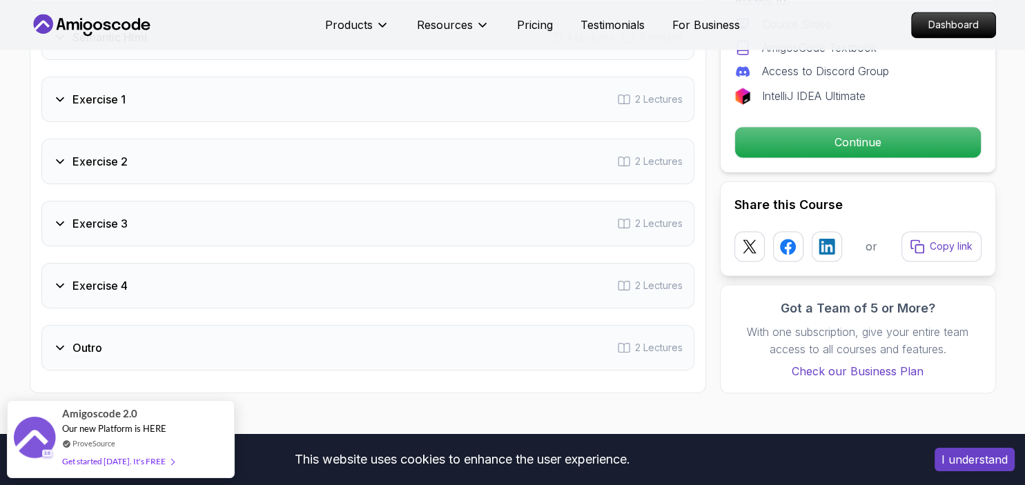
click at [59, 110] on div "Exercise 1 2 Lectures" at bounding box center [367, 100] width 653 height 46
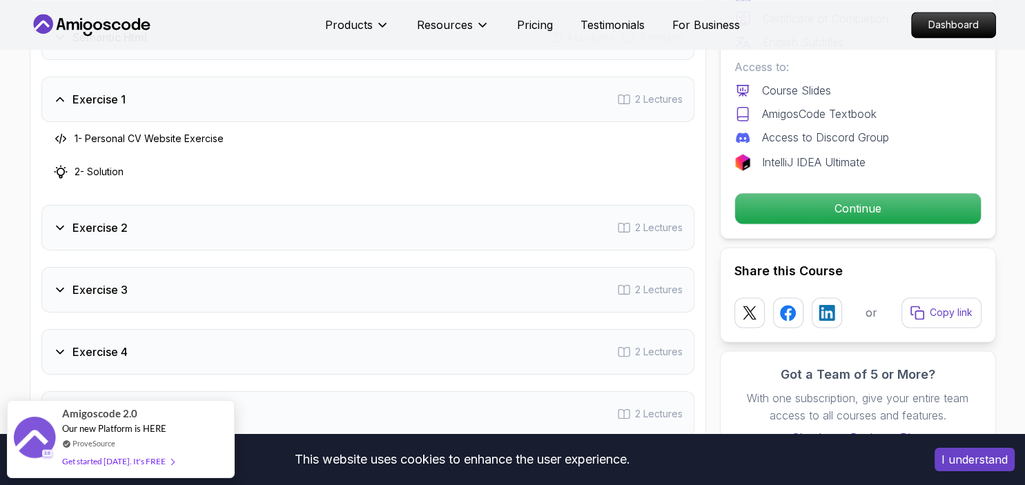
click at [59, 110] on div "Exercise 1 2 Lectures" at bounding box center [367, 100] width 653 height 46
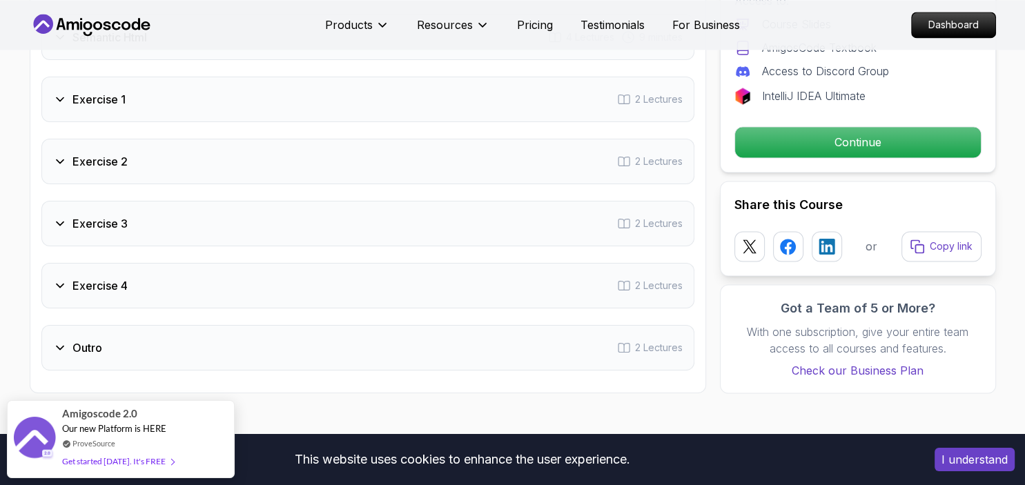
click at [55, 171] on div "Exercise 2 2 Lectures" at bounding box center [367, 162] width 653 height 46
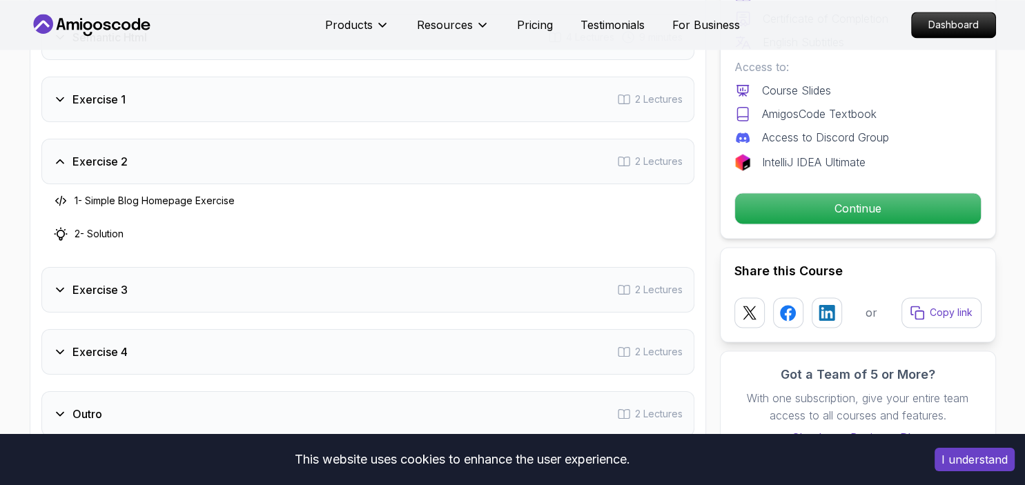
click at [55, 171] on div "Exercise 2 2 Lectures" at bounding box center [367, 162] width 653 height 46
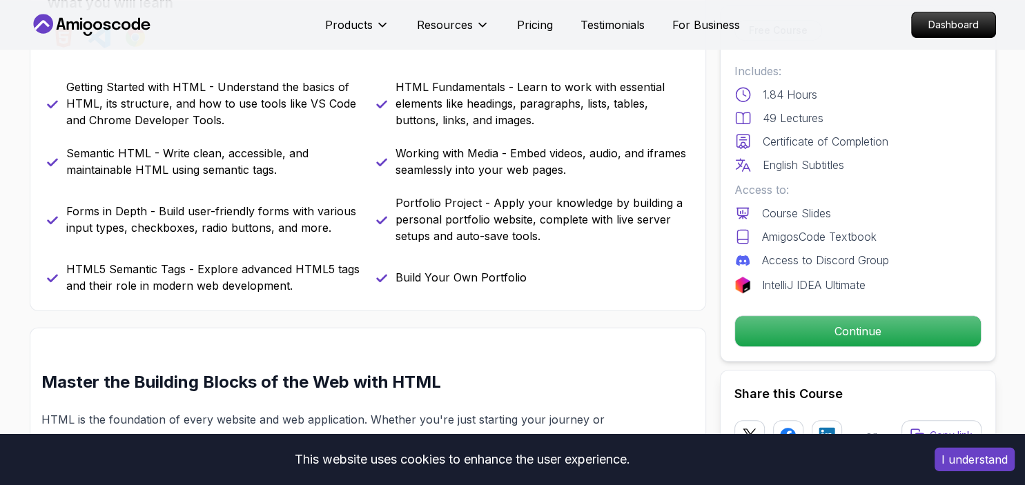
scroll to position [0, 0]
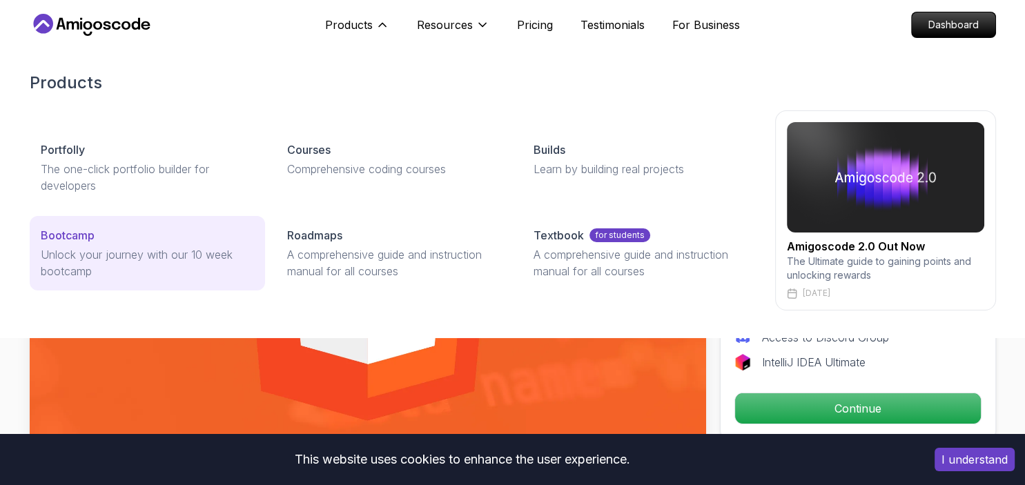
click at [211, 231] on div "Bootcamp" at bounding box center [147, 235] width 213 height 17
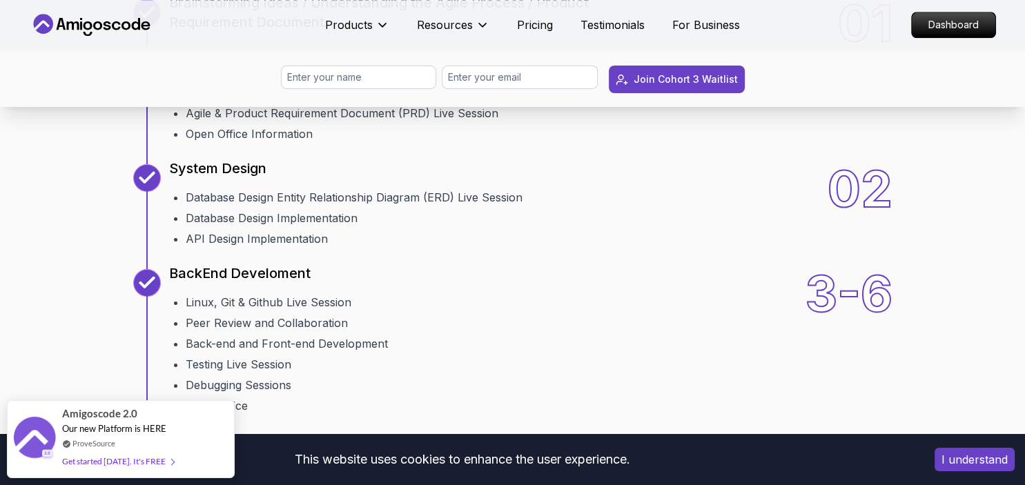
scroll to position [1632, 0]
click at [320, 77] on input "text" at bounding box center [359, 77] width 156 height 23
type input "Kabilesh"
click at [464, 86] on input "email" at bounding box center [520, 77] width 156 height 23
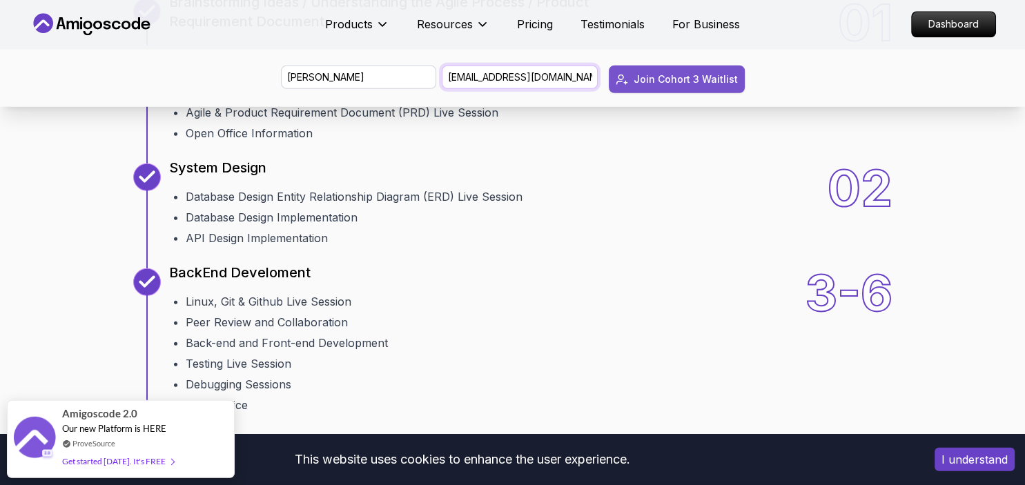
type input "[EMAIL_ADDRESS][DOMAIN_NAME]"
click at [639, 80] on div "Join Cohort 3 Waitlist" at bounding box center [686, 79] width 104 height 14
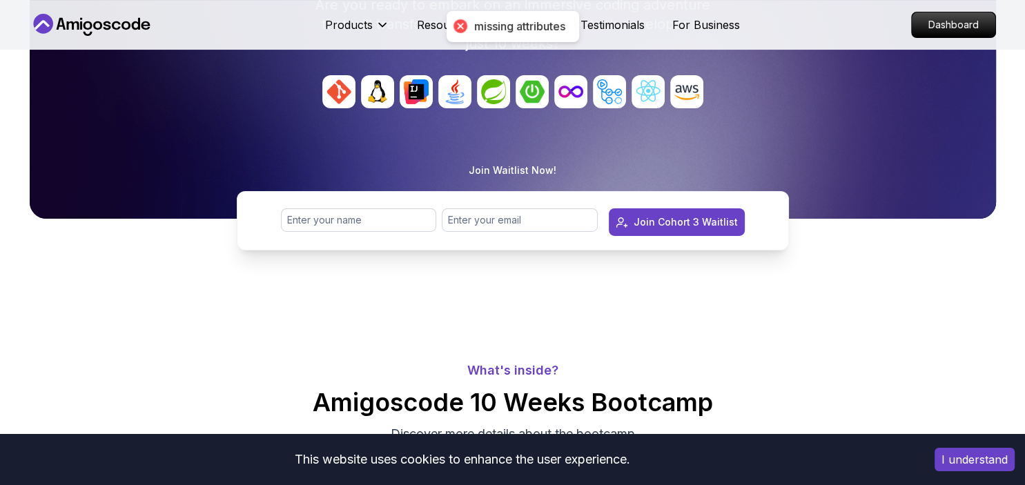
scroll to position [249, 0]
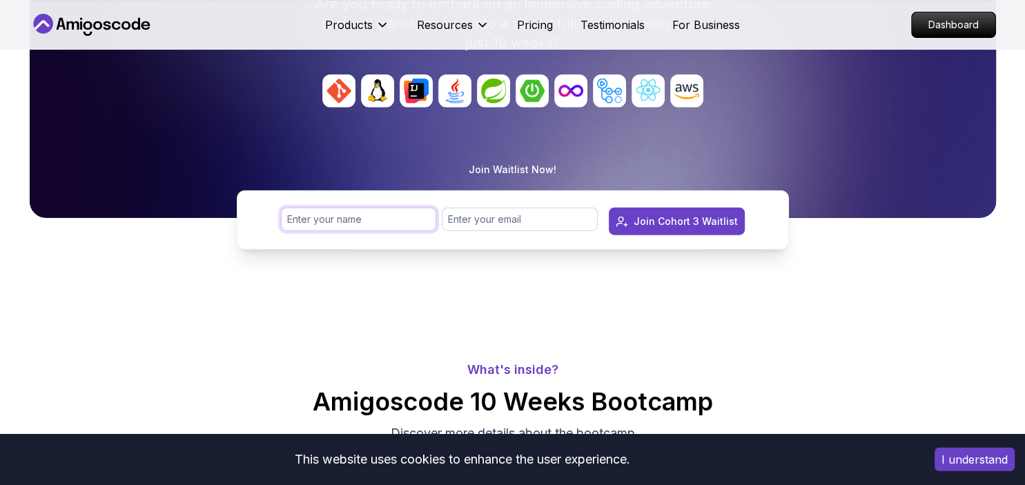
click at [424, 213] on input "text" at bounding box center [359, 219] width 156 height 23
type input "Kabilesh"
click at [472, 229] on input "email" at bounding box center [520, 219] width 156 height 23
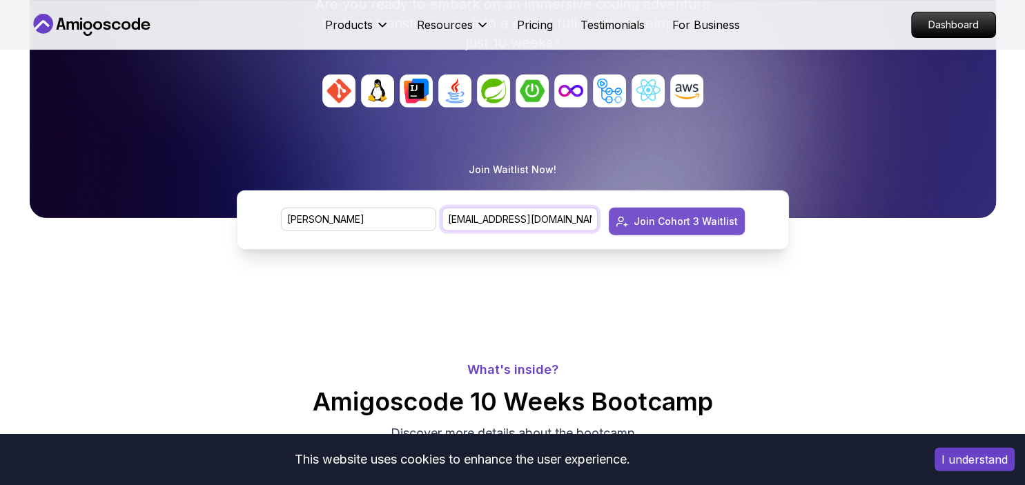
type input "[EMAIL_ADDRESS][DOMAIN_NAME]"
click at [670, 224] on div "Join Cohort 3 Waitlist" at bounding box center [686, 222] width 104 height 14
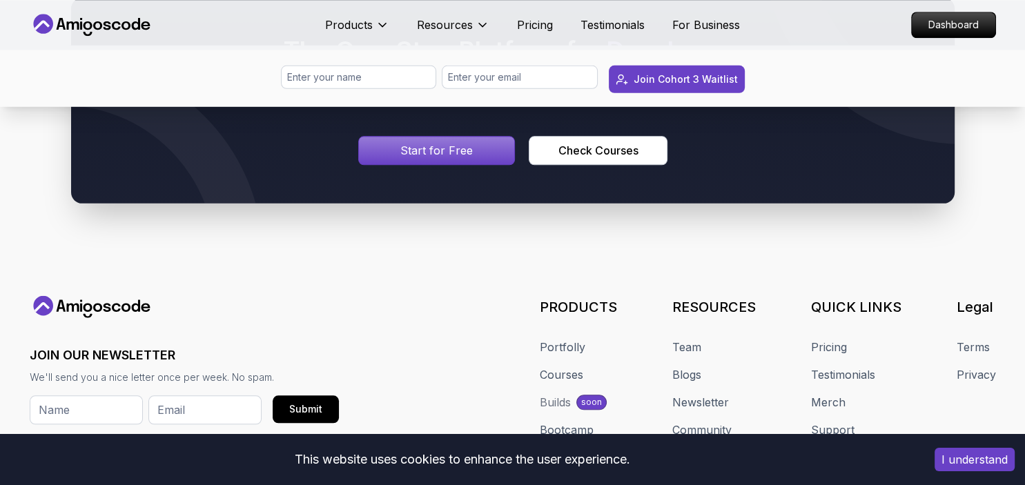
scroll to position [6794, 0]
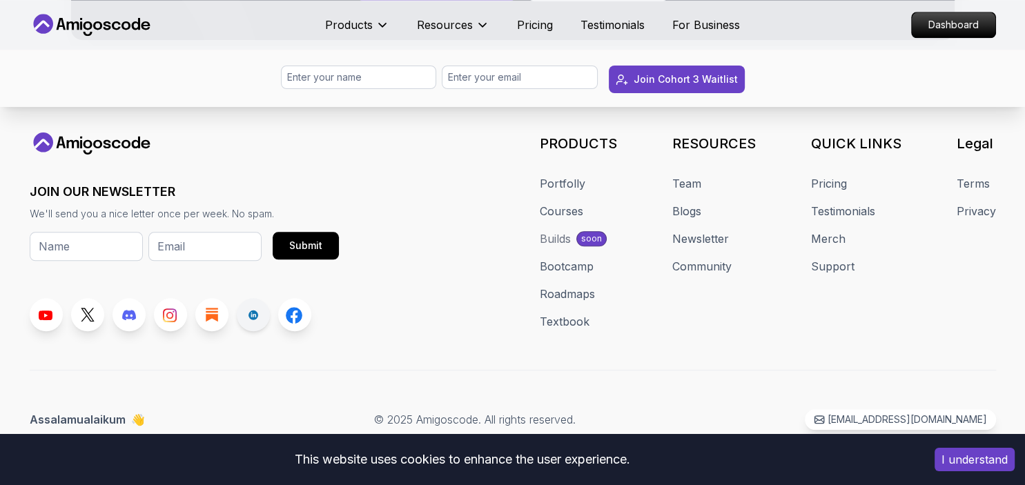
drag, startPoint x: 233, startPoint y: 316, endPoint x: 249, endPoint y: 318, distance: 15.3
click at [249, 318] on div at bounding box center [184, 314] width 309 height 33
click at [249, 318] on icon at bounding box center [253, 315] width 11 height 12
